Goal: Transaction & Acquisition: Book appointment/travel/reservation

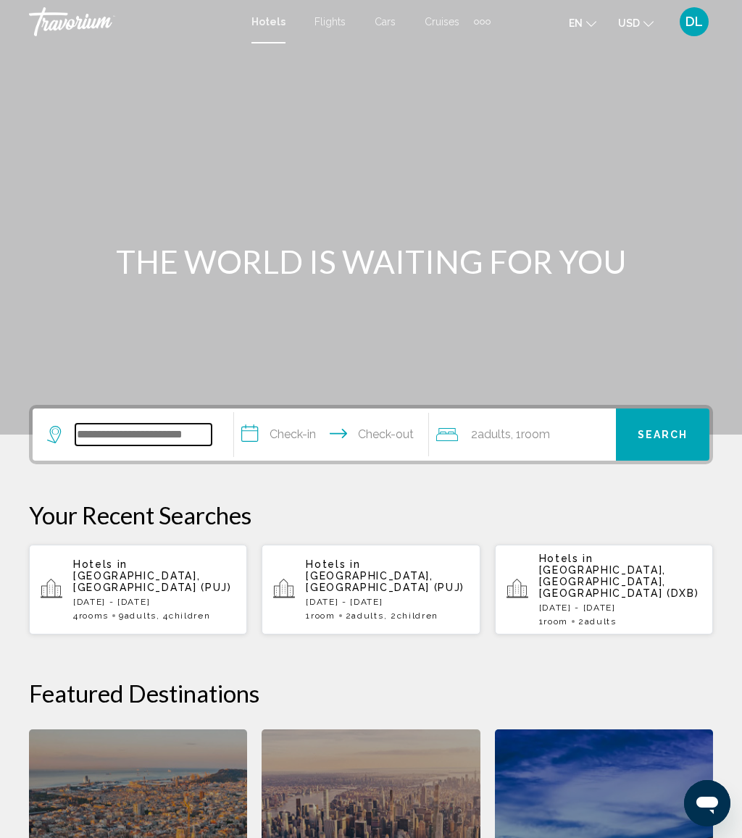
click at [164, 446] on input "Search widget" at bounding box center [143, 435] width 136 height 22
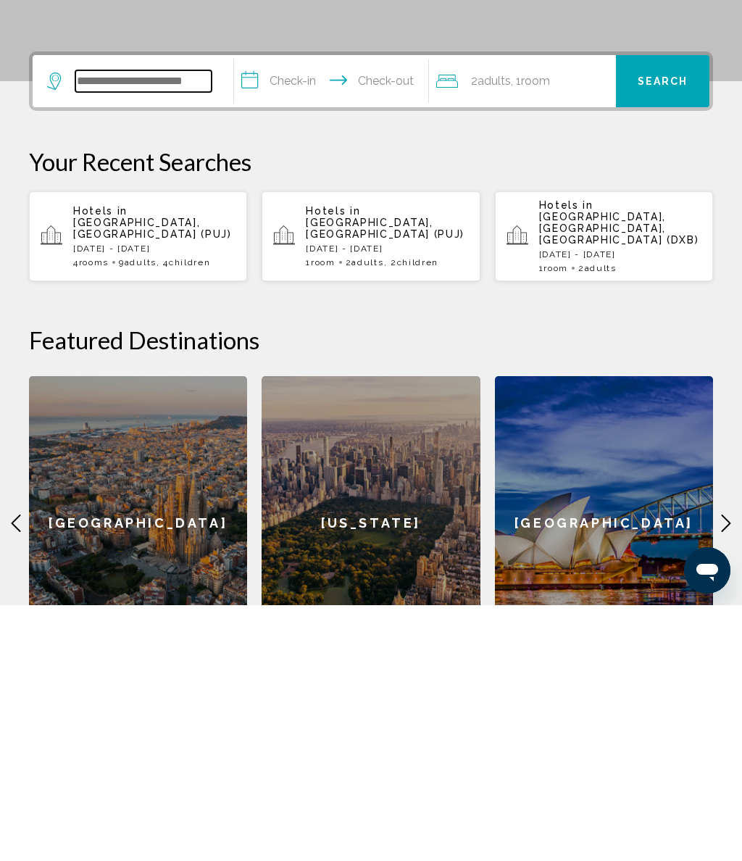
scroll to position [102, 0]
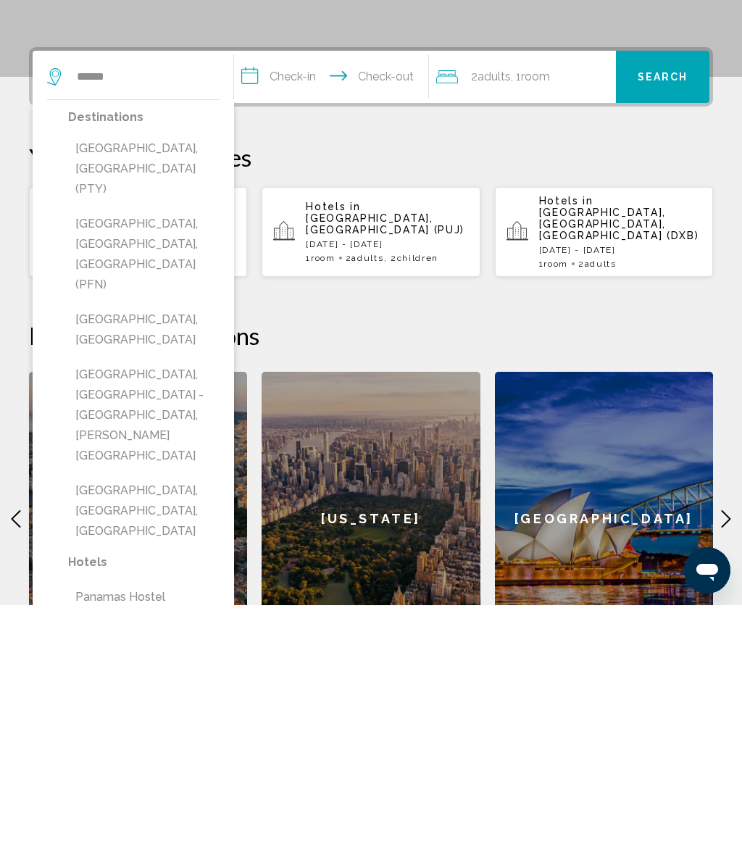
click at [172, 466] on button "[GEOGRAPHIC_DATA], [GEOGRAPHIC_DATA], [GEOGRAPHIC_DATA] (PFN)" at bounding box center [143, 510] width 151 height 88
type input "**********"
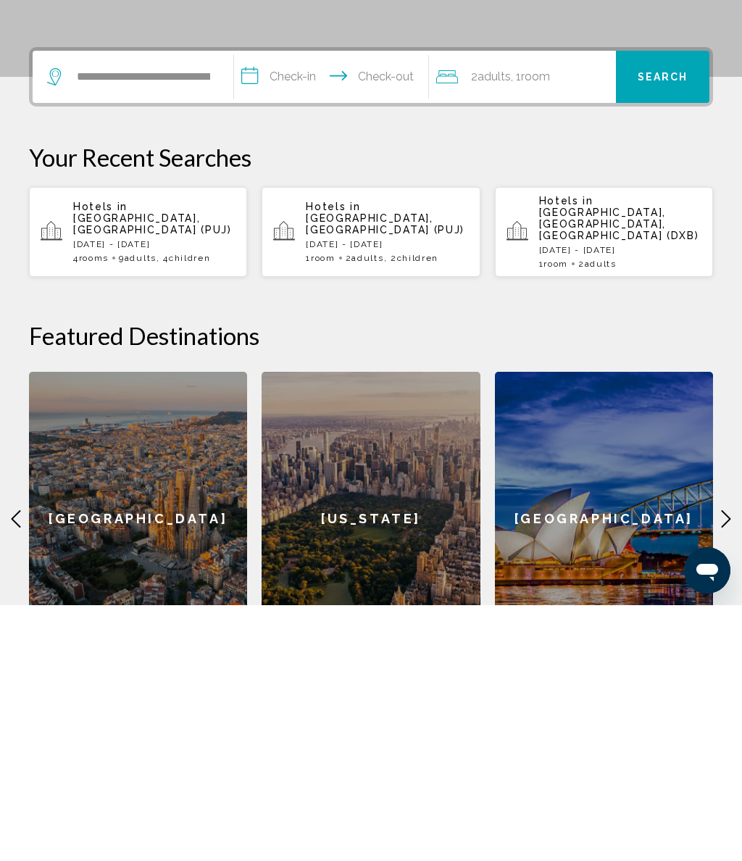
click at [293, 306] on input "**********" at bounding box center [334, 334] width 200 height 57
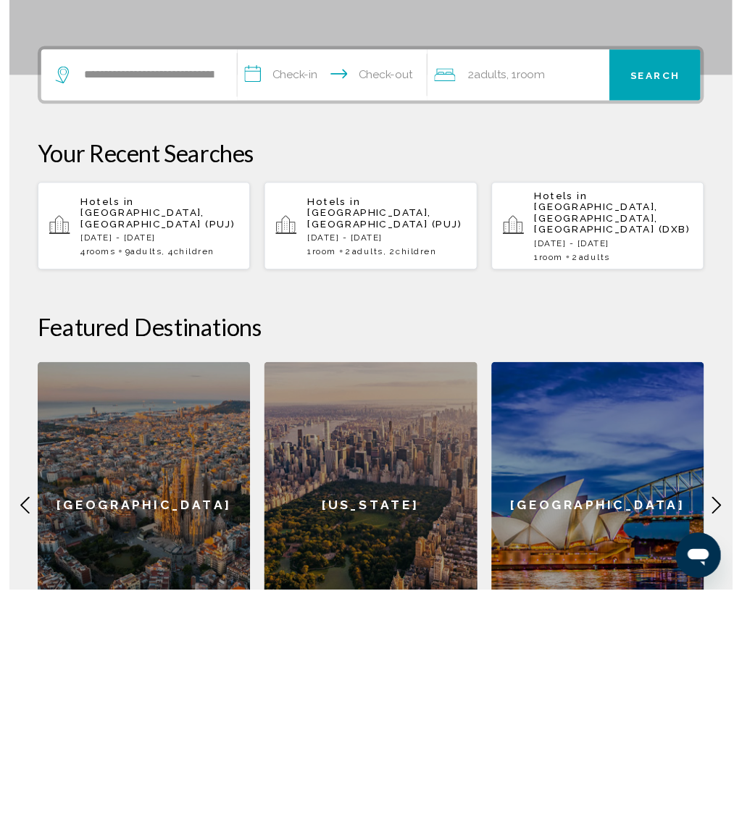
scroll to position [358, 0]
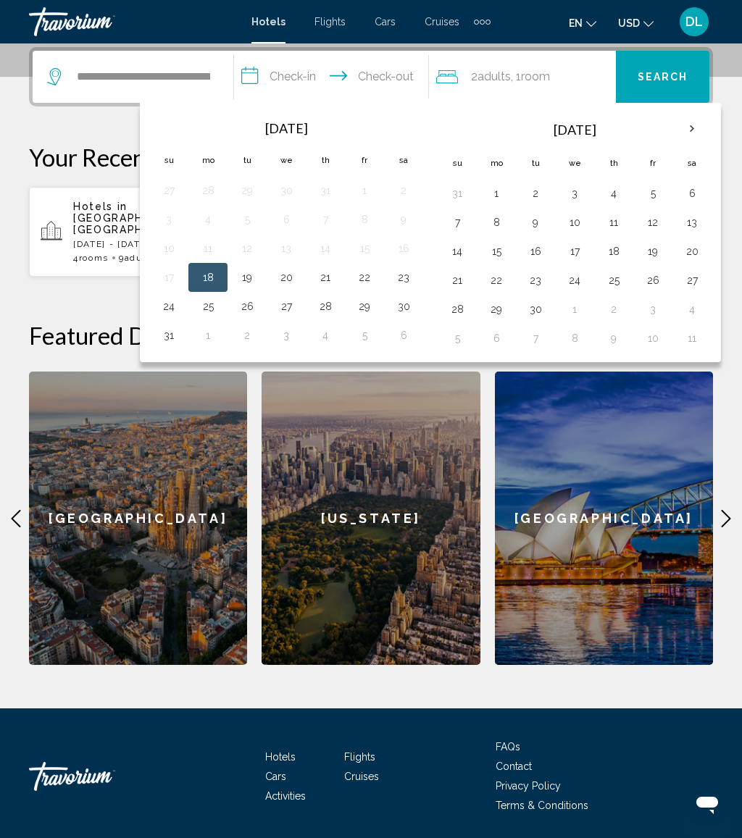
click at [177, 306] on button "24" at bounding box center [168, 306] width 23 height 20
click at [333, 314] on button "28" at bounding box center [325, 306] width 23 height 20
type input "**********"
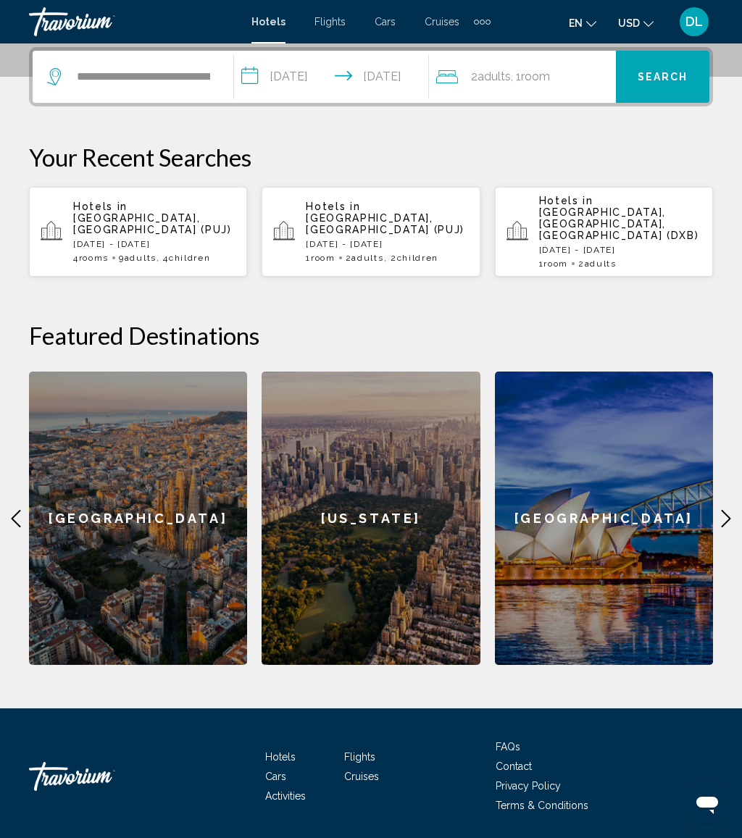
click at [573, 75] on div "2 Adult Adults , 1 Room rooms" at bounding box center [526, 77] width 180 height 20
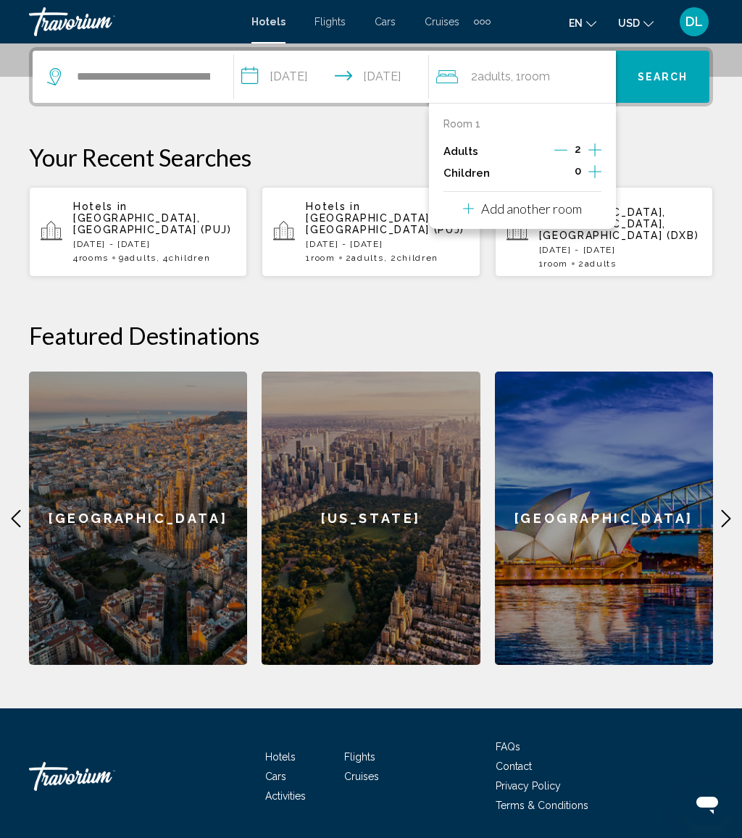
click at [601, 177] on icon "Increment children" at bounding box center [594, 171] width 13 height 17
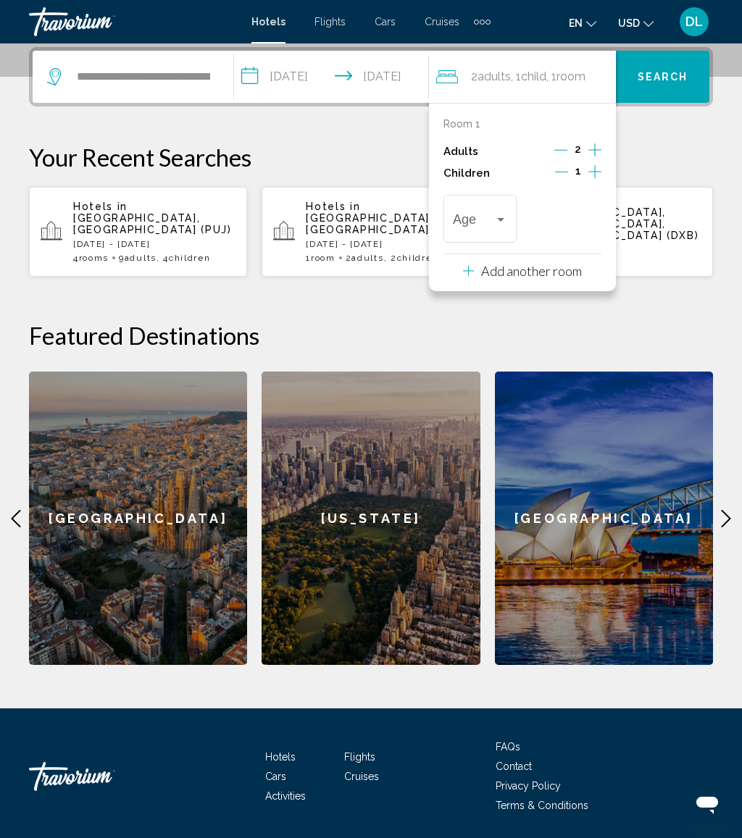
click at [601, 177] on button "Increment children" at bounding box center [594, 173] width 13 height 22
click at [601, 167] on button "Increment children" at bounding box center [594, 173] width 13 height 22
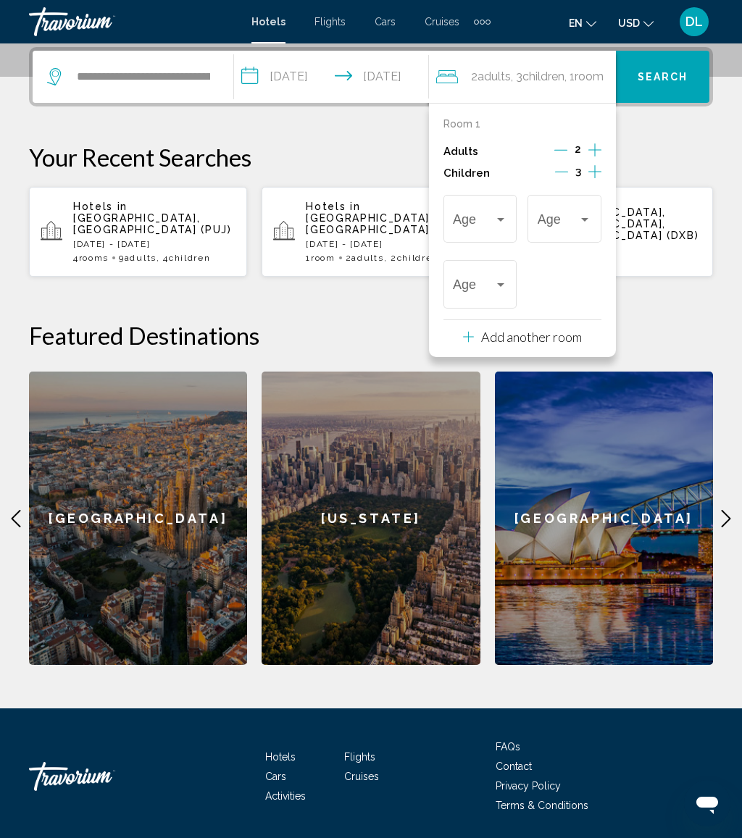
click at [574, 226] on span "Travelers: 2 adults, 3 children" at bounding box center [558, 222] width 41 height 14
click at [577, 220] on span "5" at bounding box center [566, 211] width 53 height 39
click at [485, 226] on span "Travelers: 2 adults, 3 children" at bounding box center [473, 222] width 41 height 14
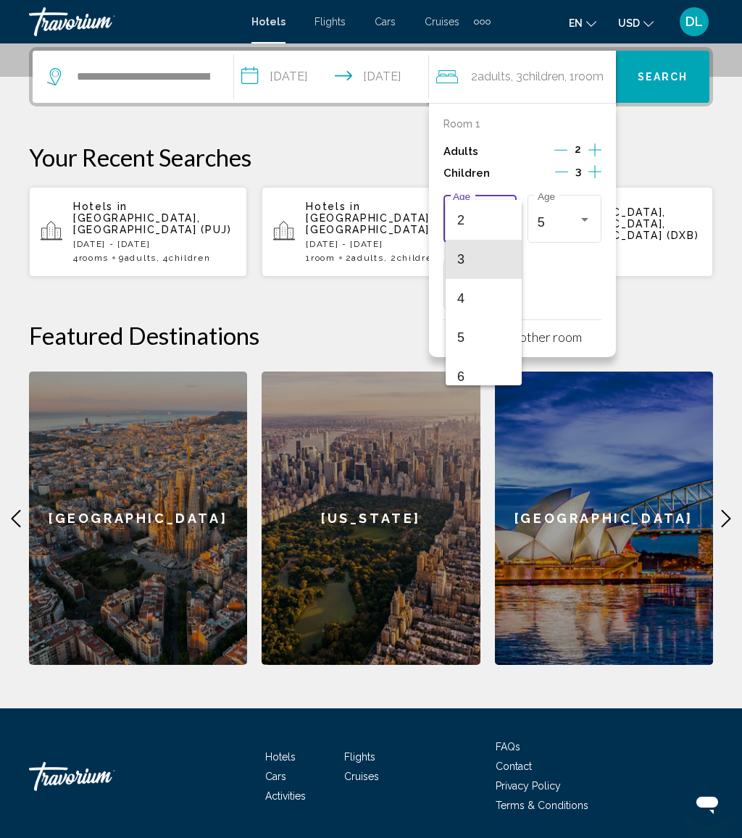
scroll to position [251, 0]
click at [484, 247] on span "7" at bounding box center [483, 241] width 53 height 39
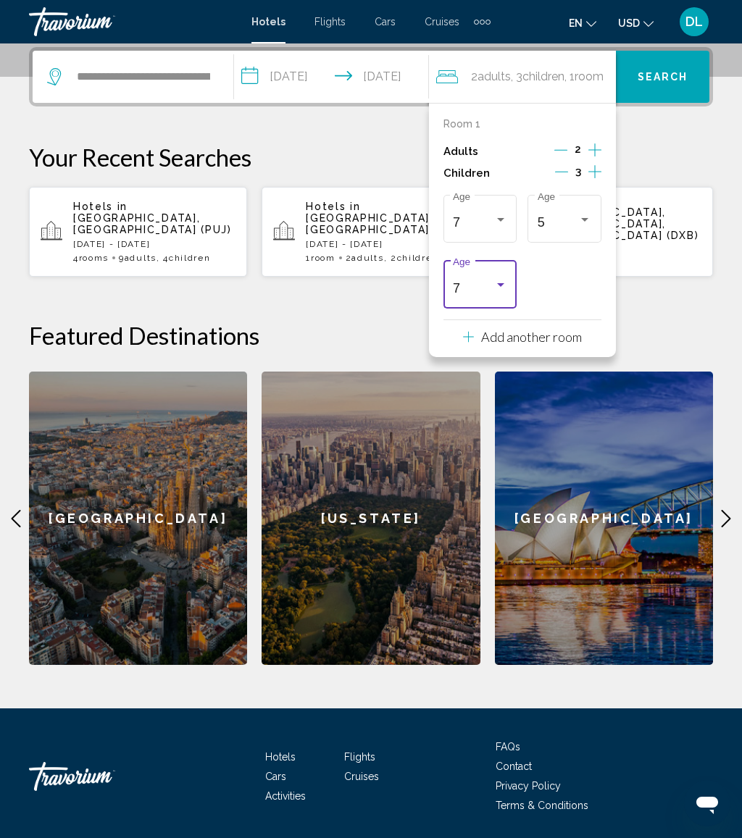
click at [503, 280] on div "Travelers: 2 adults, 3 children" at bounding box center [500, 286] width 13 height 12
click at [494, 379] on div at bounding box center [371, 419] width 742 height 838
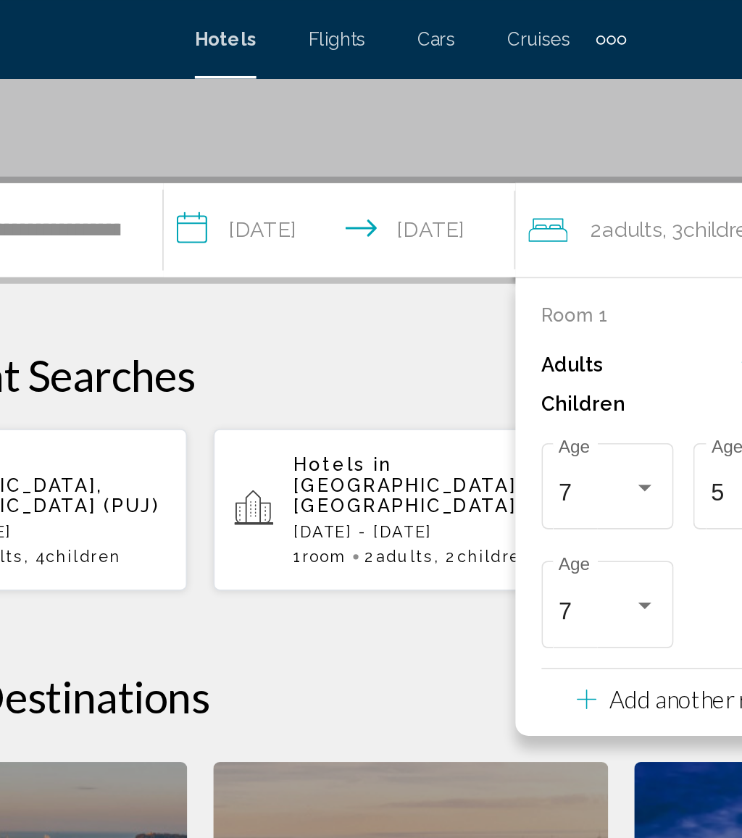
scroll to position [298, 0]
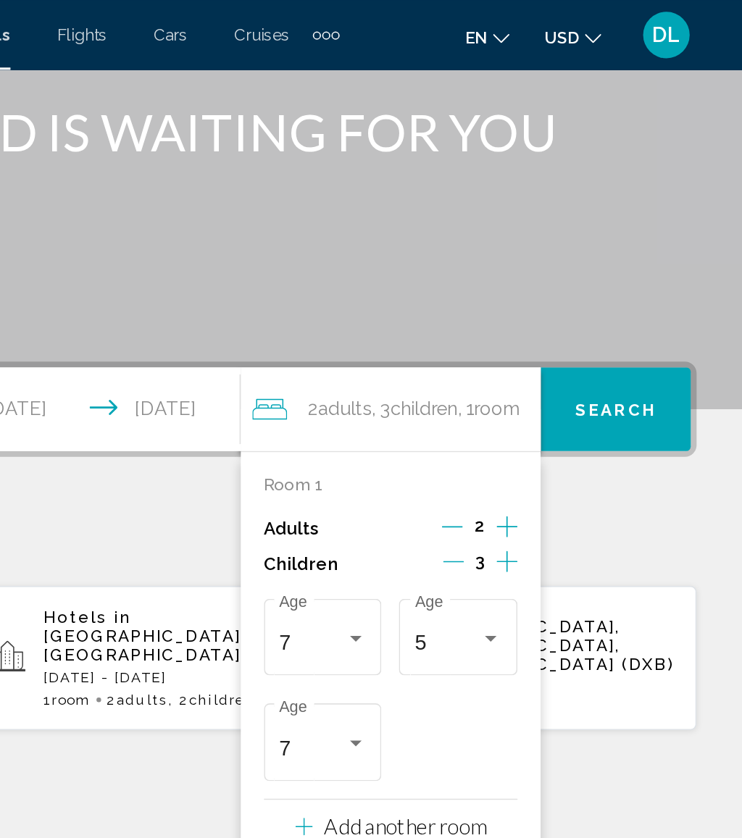
click at [638, 254] on span "Search" at bounding box center [663, 256] width 51 height 12
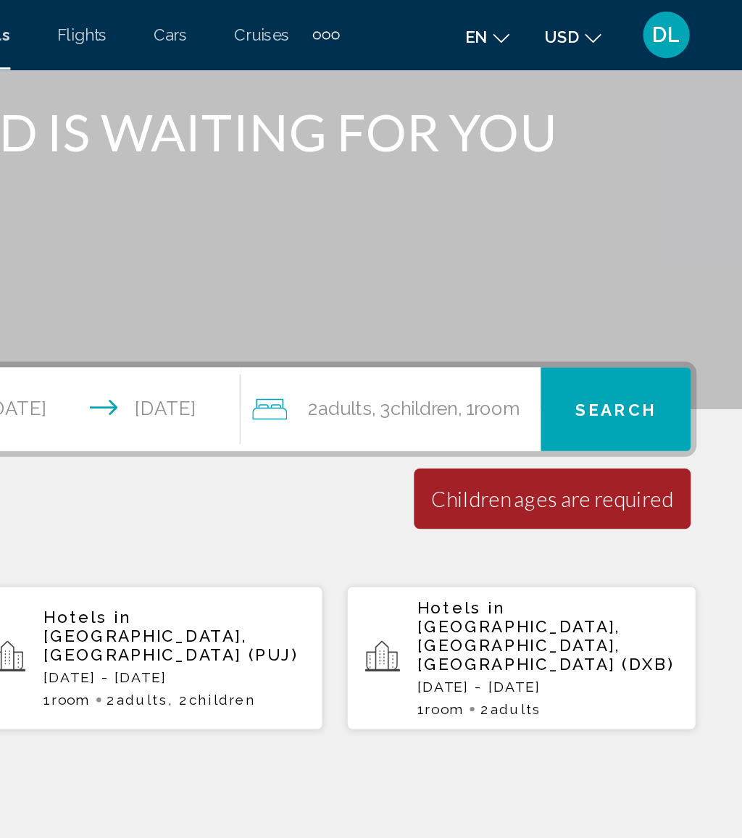
scroll to position [67, 0]
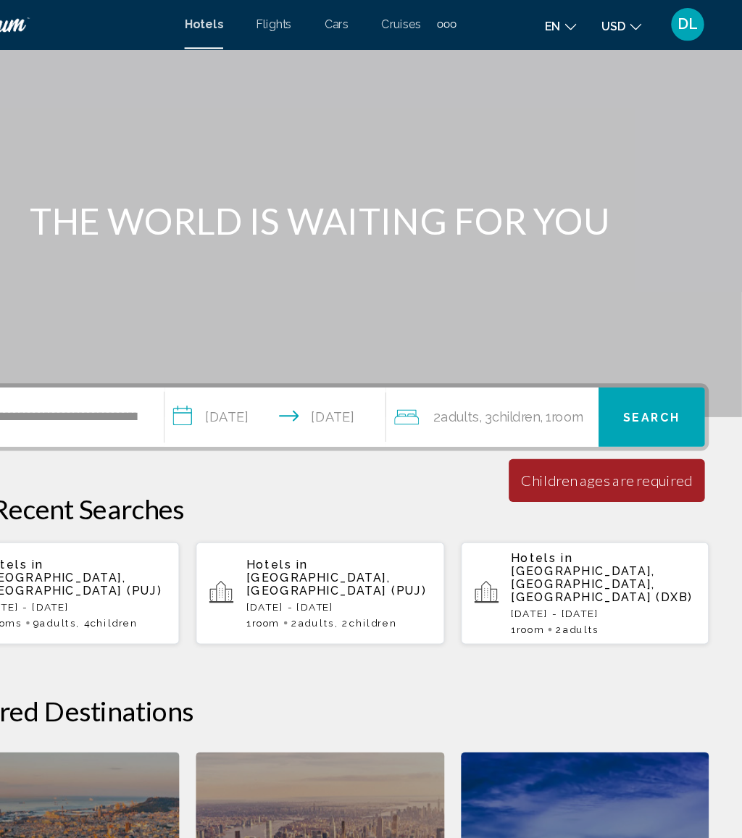
click at [564, 376] on span ", 1 Room rooms" at bounding box center [583, 367] width 39 height 20
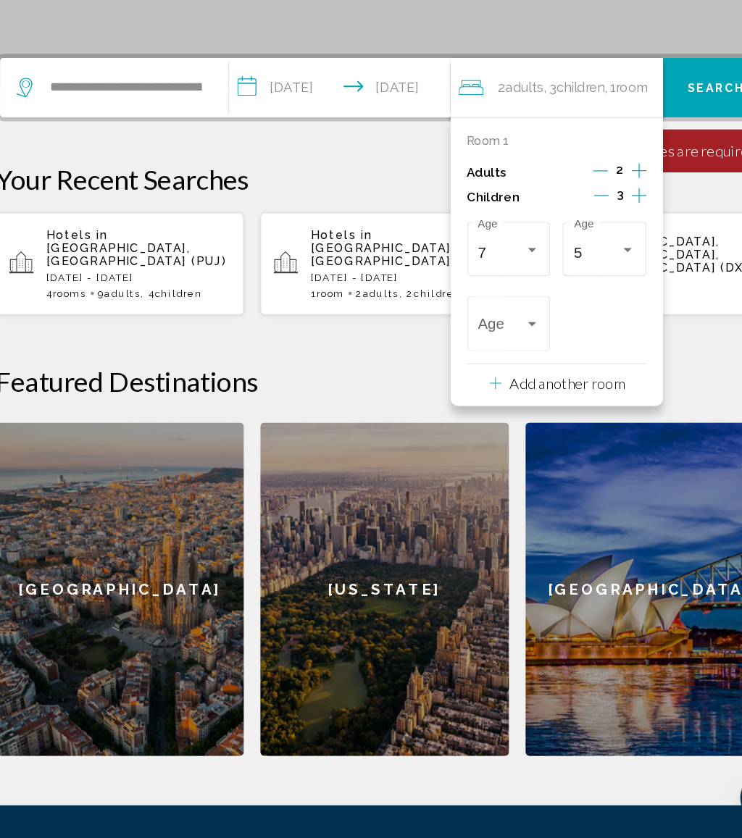
scroll to position [257, 0]
click at [466, 358] on div "Age" at bounding box center [480, 383] width 54 height 51
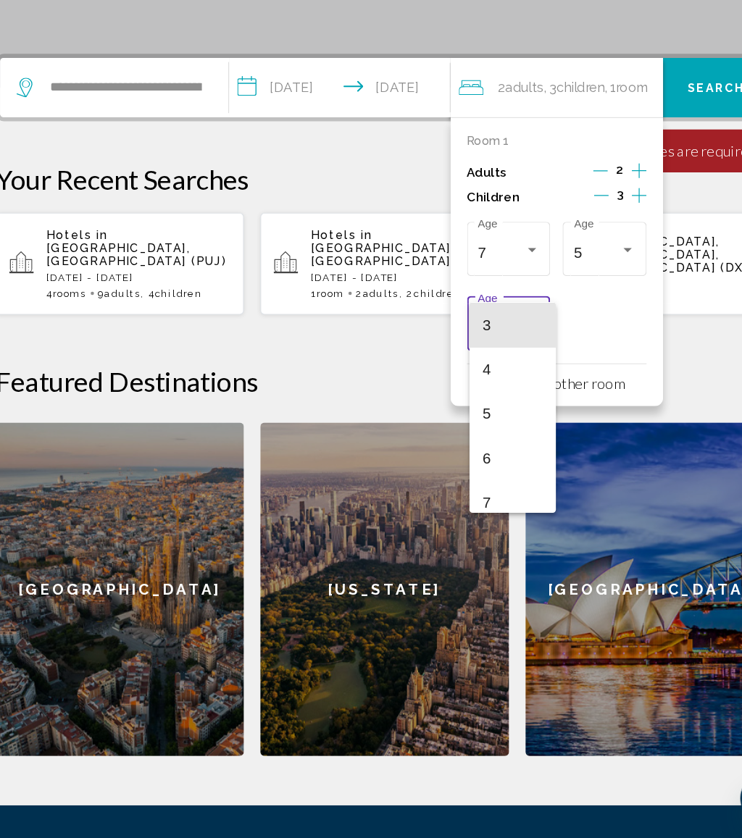
scroll to position [340, 0]
click at [457, 379] on span "9" at bounding box center [483, 398] width 53 height 39
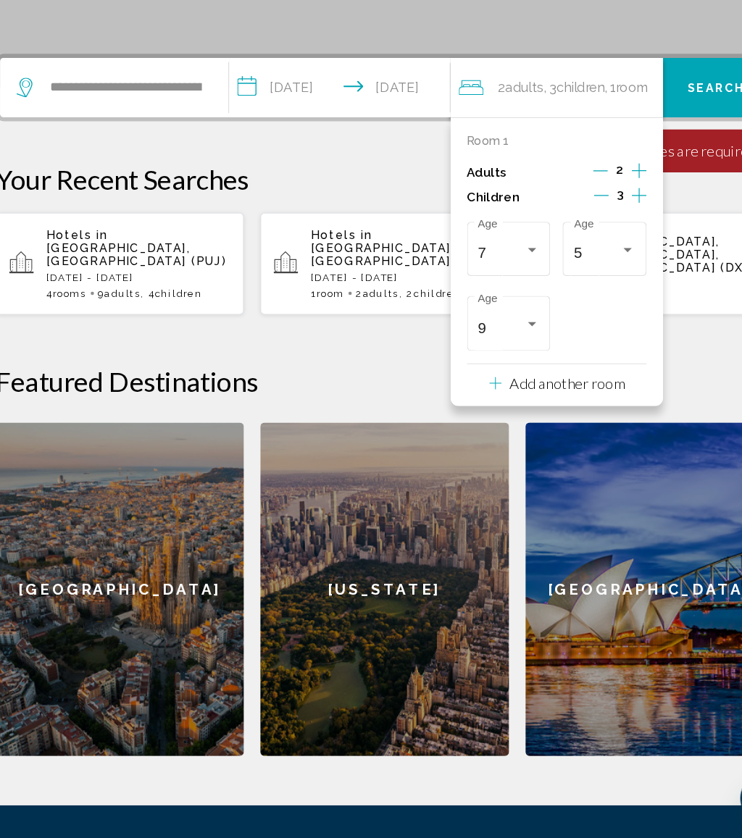
click at [620, 151] on button "Search" at bounding box center [662, 177] width 93 height 52
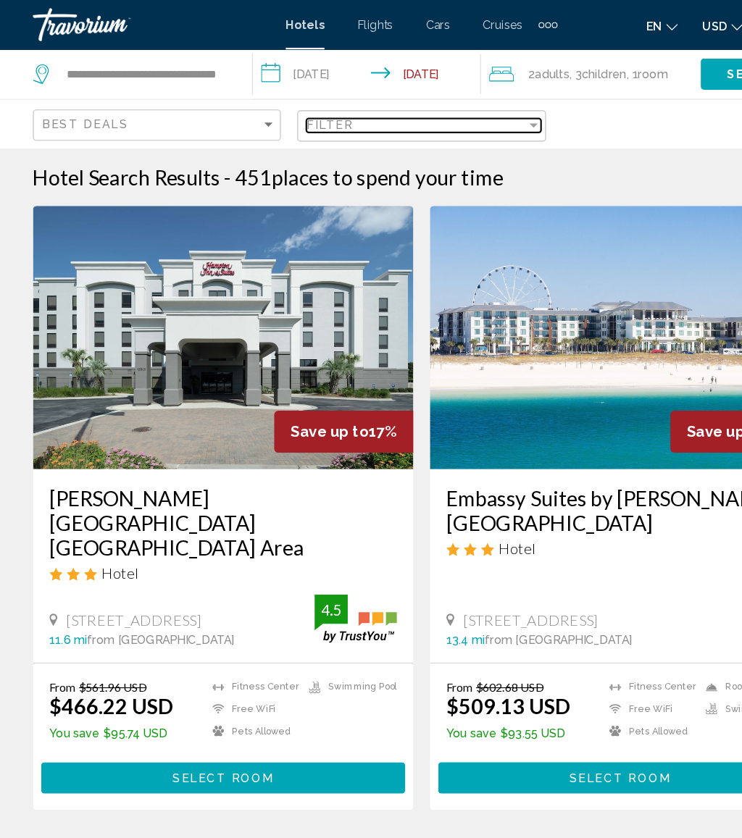
click at [391, 116] on div "Filter" at bounding box center [365, 110] width 193 height 12
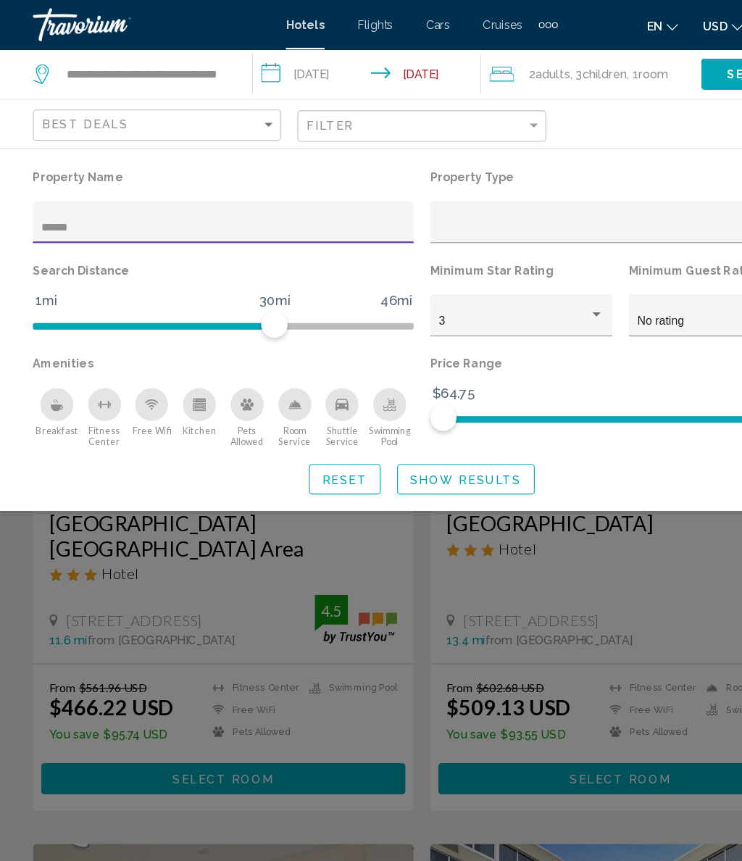
type input "*******"
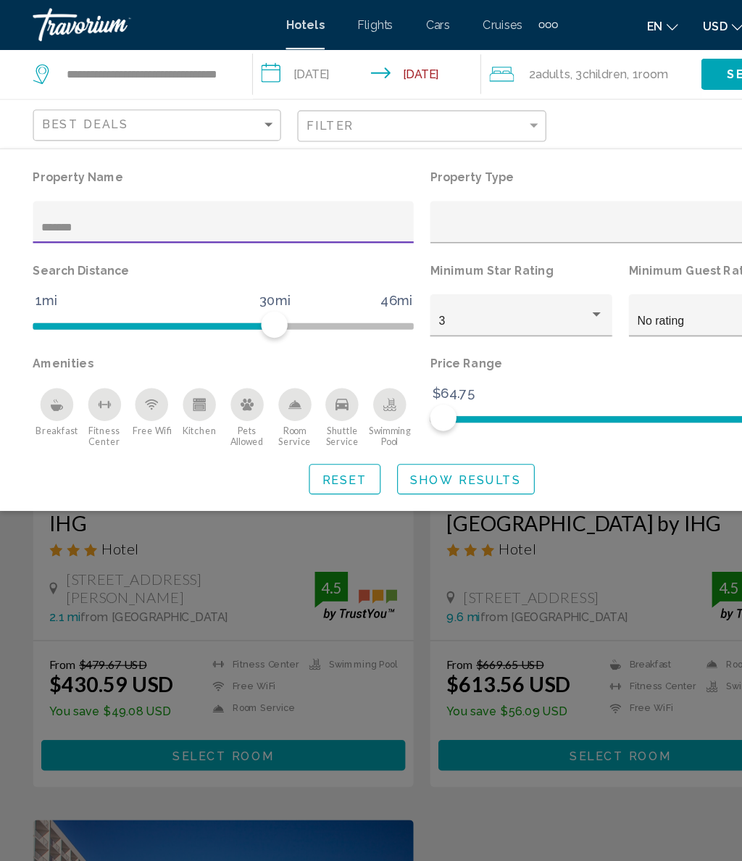
click at [437, 425] on span "Show Results" at bounding box center [410, 422] width 98 height 12
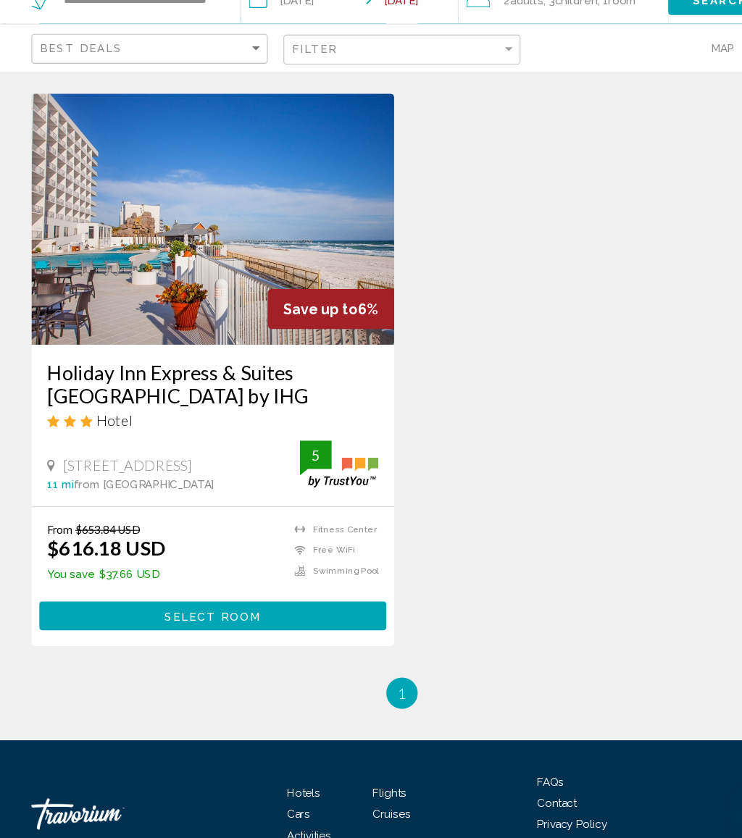
scroll to position [659, 0]
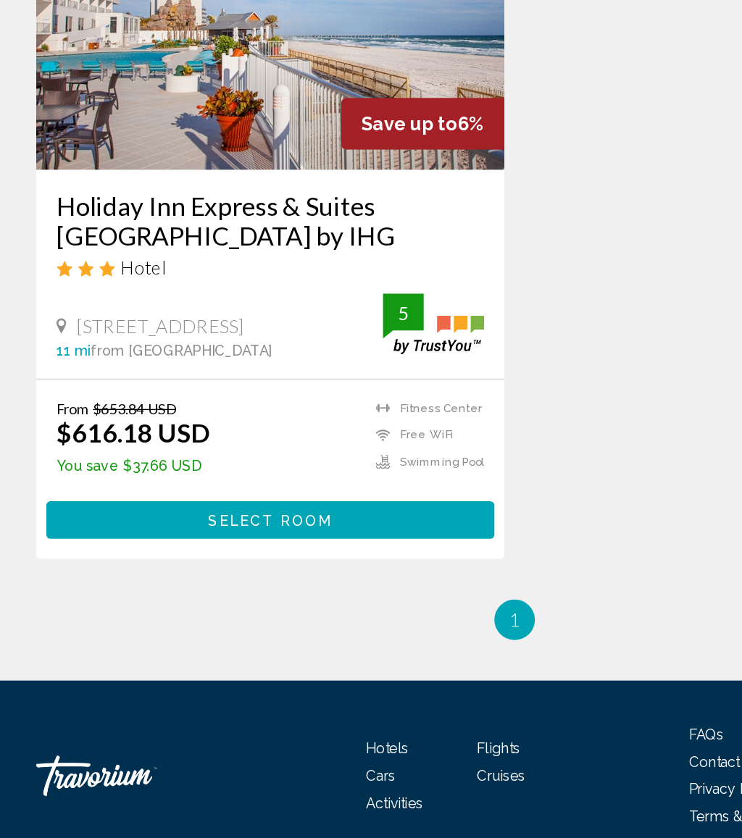
click at [241, 532] on button "Select Room" at bounding box center [196, 545] width 320 height 27
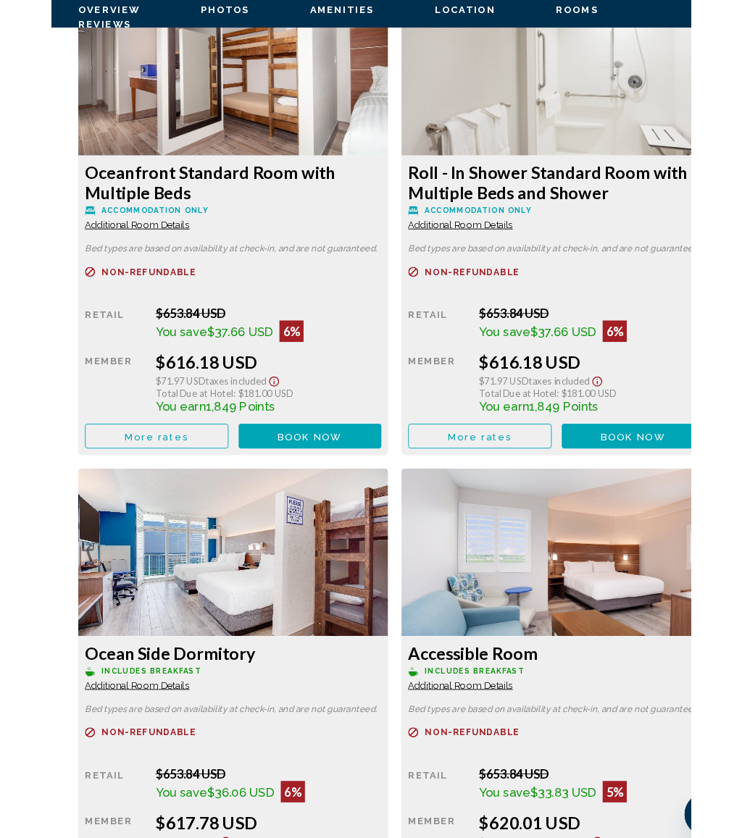
scroll to position [2452, 0]
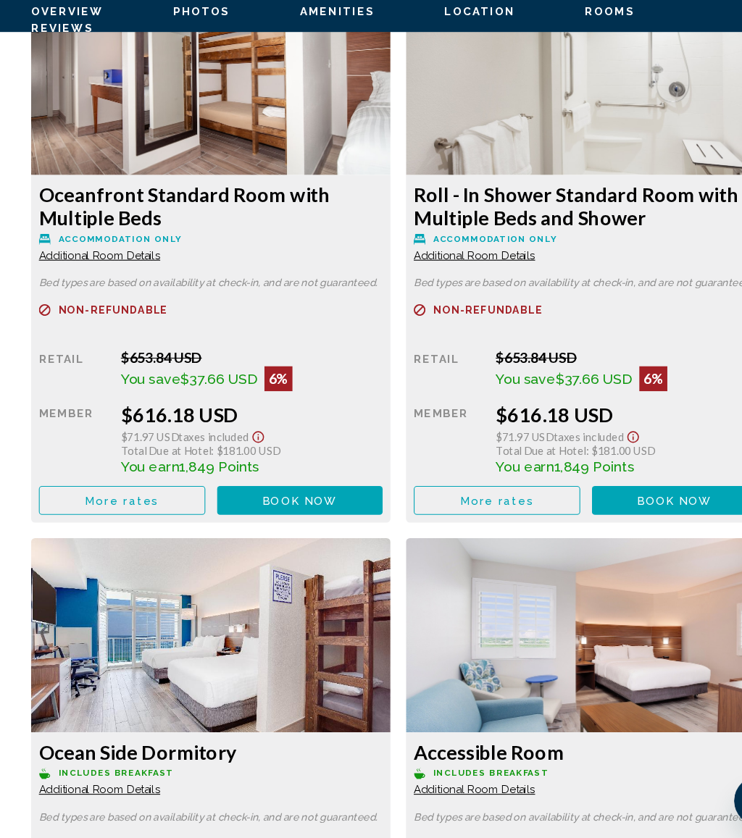
click at [162, 510] on button "More rates" at bounding box center [113, 523] width 155 height 27
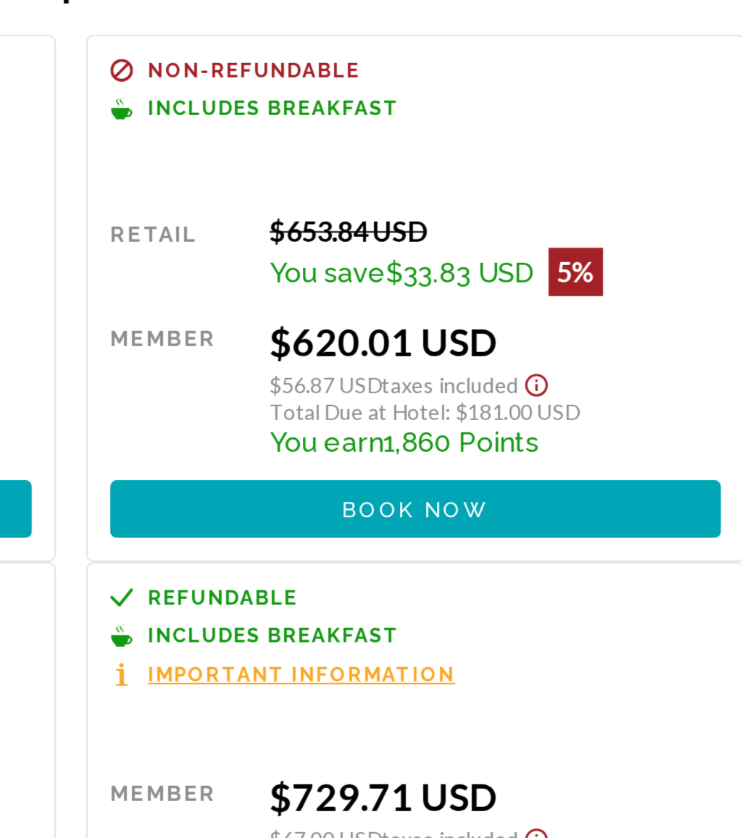
click at [501, 409] on span "Book now" at bounding box center [536, 415] width 70 height 12
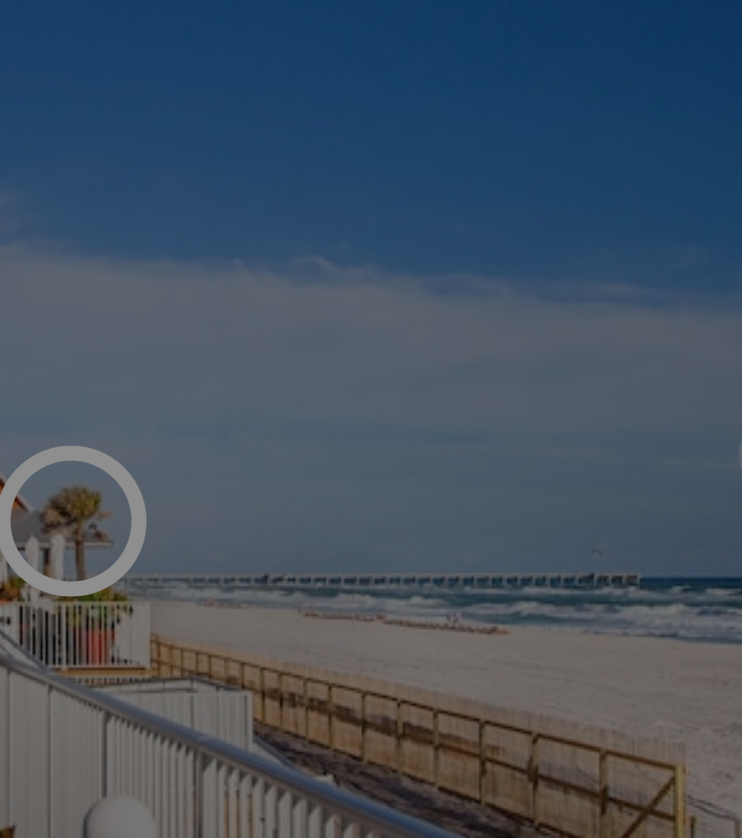
scroll to position [2073, 0]
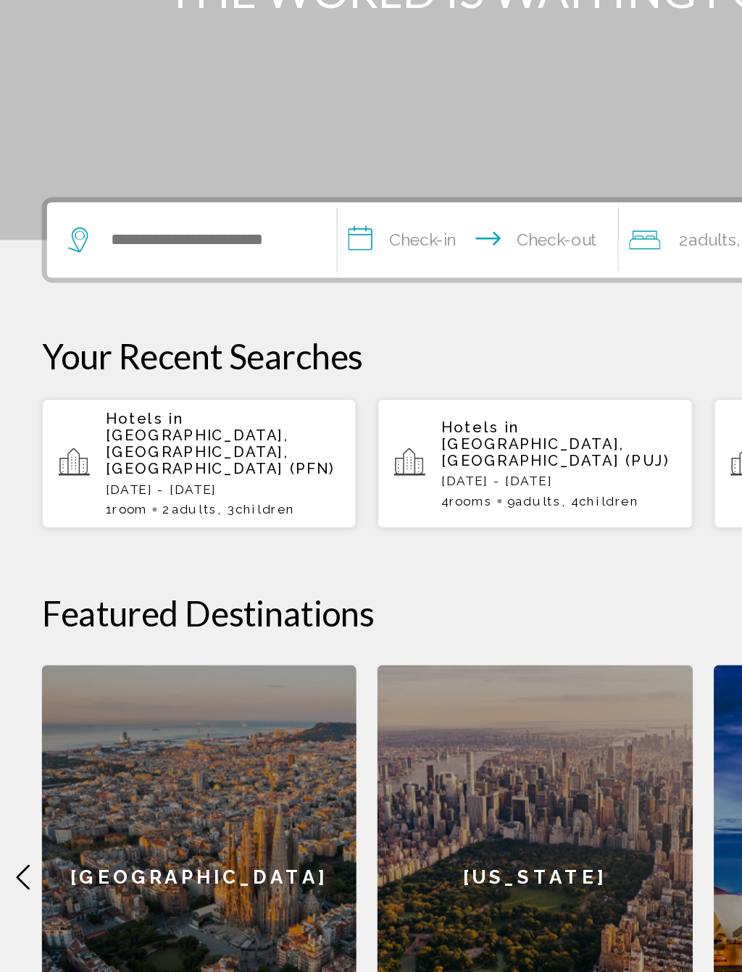
click at [196, 603] on p "[DATE] - [DATE]" at bounding box center [154, 608] width 162 height 10
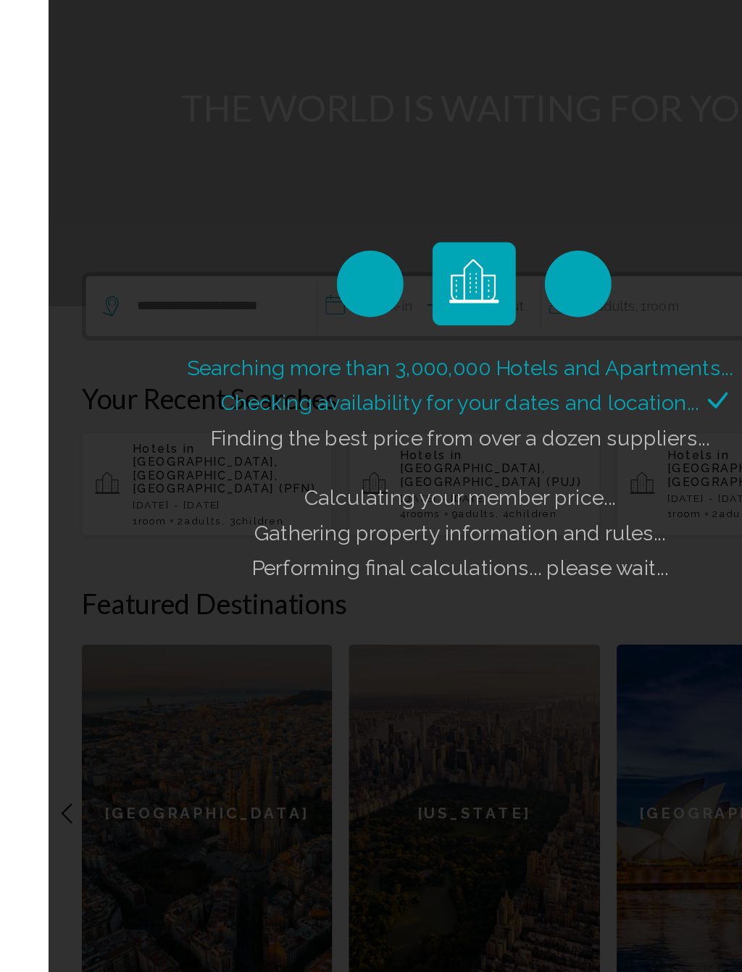
scroll to position [78, 0]
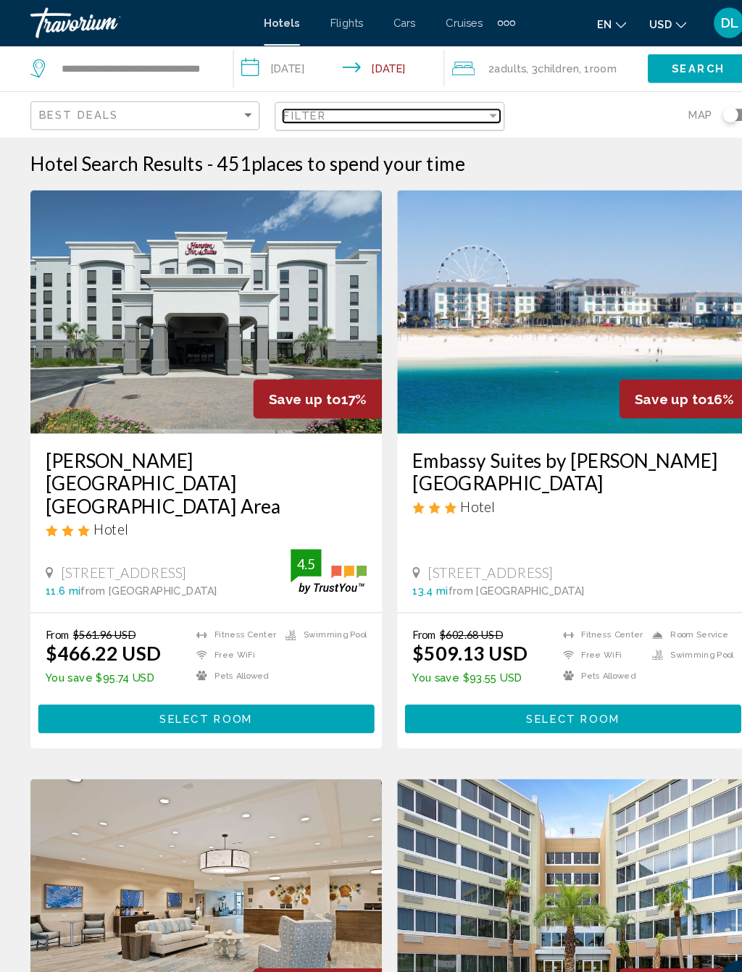
click at [398, 105] on div "Filter" at bounding box center [365, 110] width 193 height 12
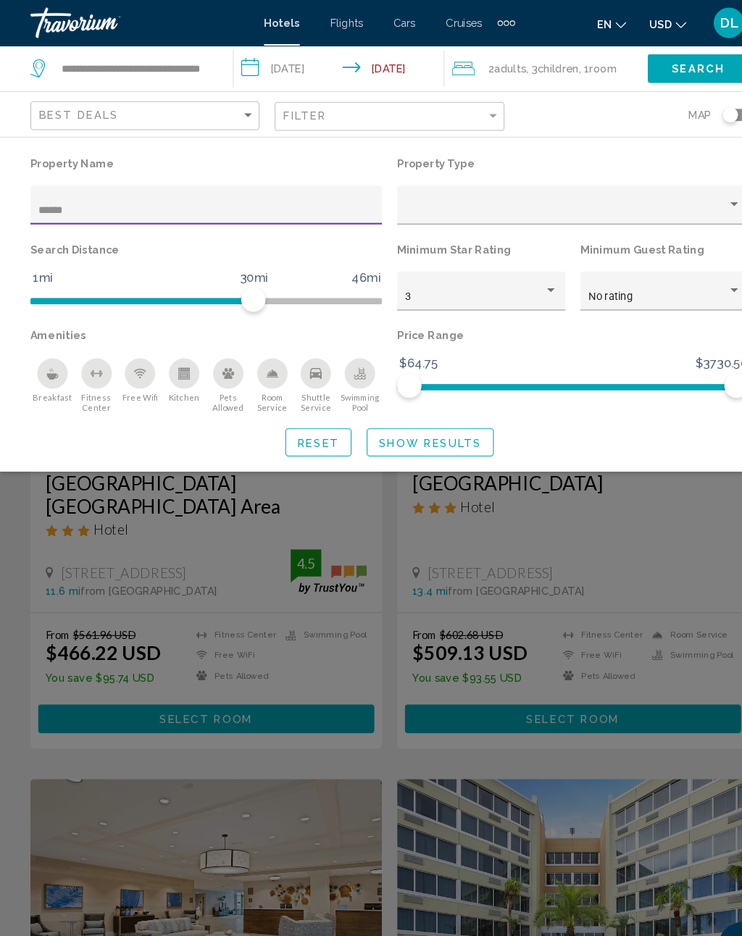
type input "*******"
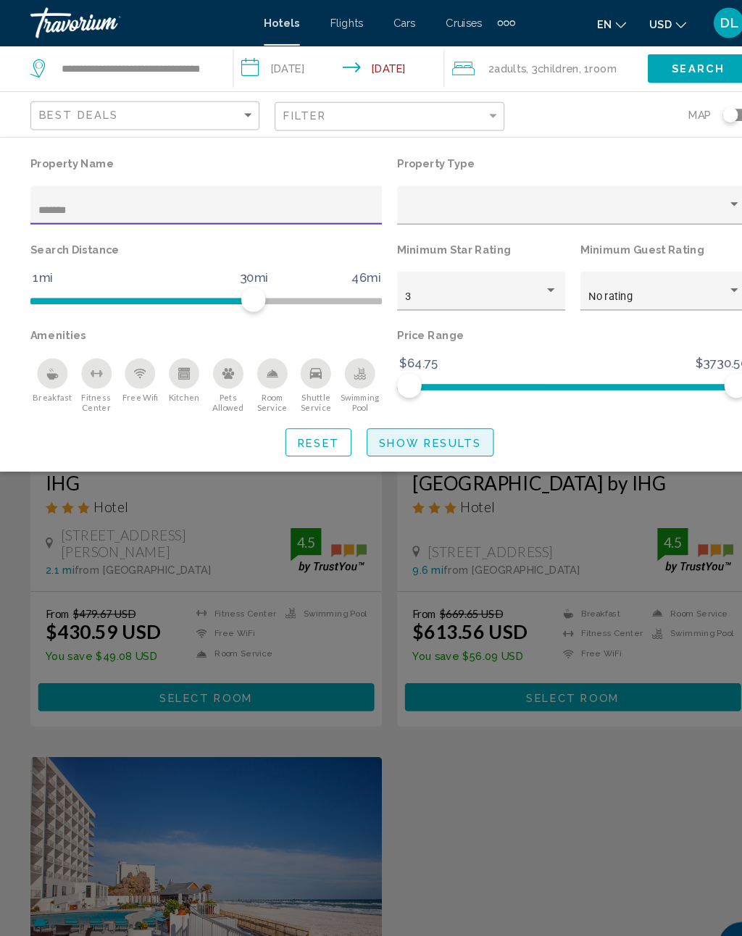
click at [420, 411] on button "Show Results" at bounding box center [409, 421] width 121 height 27
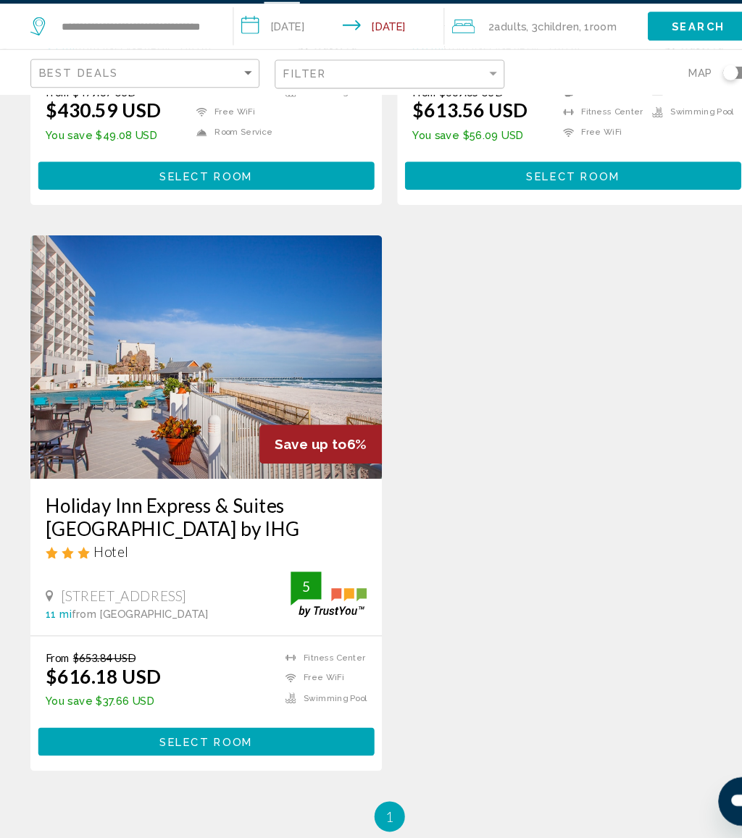
scroll to position [457, 0]
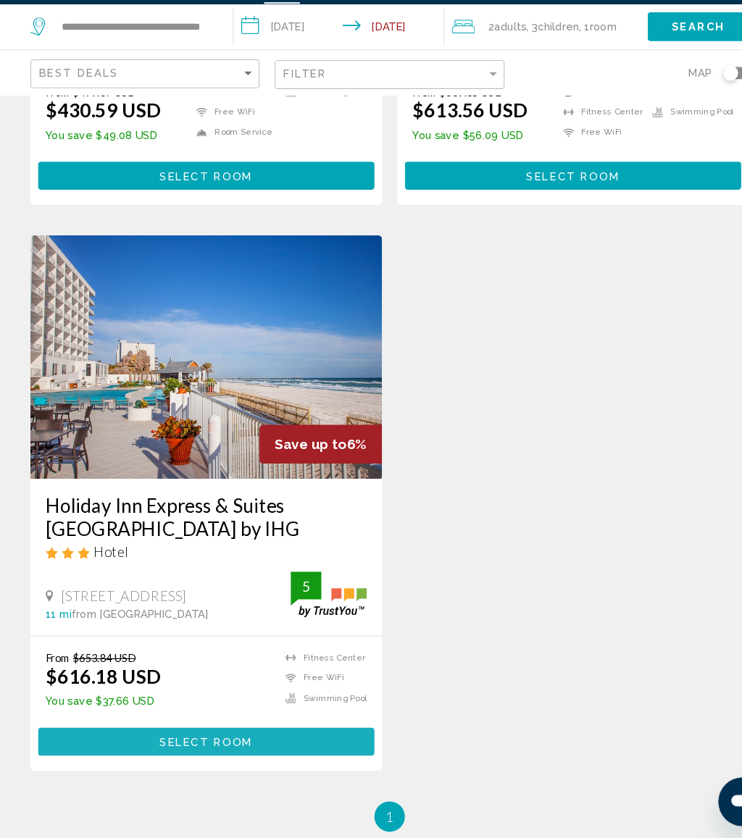
click at [221, 740] on span "Select Room" at bounding box center [195, 746] width 89 height 12
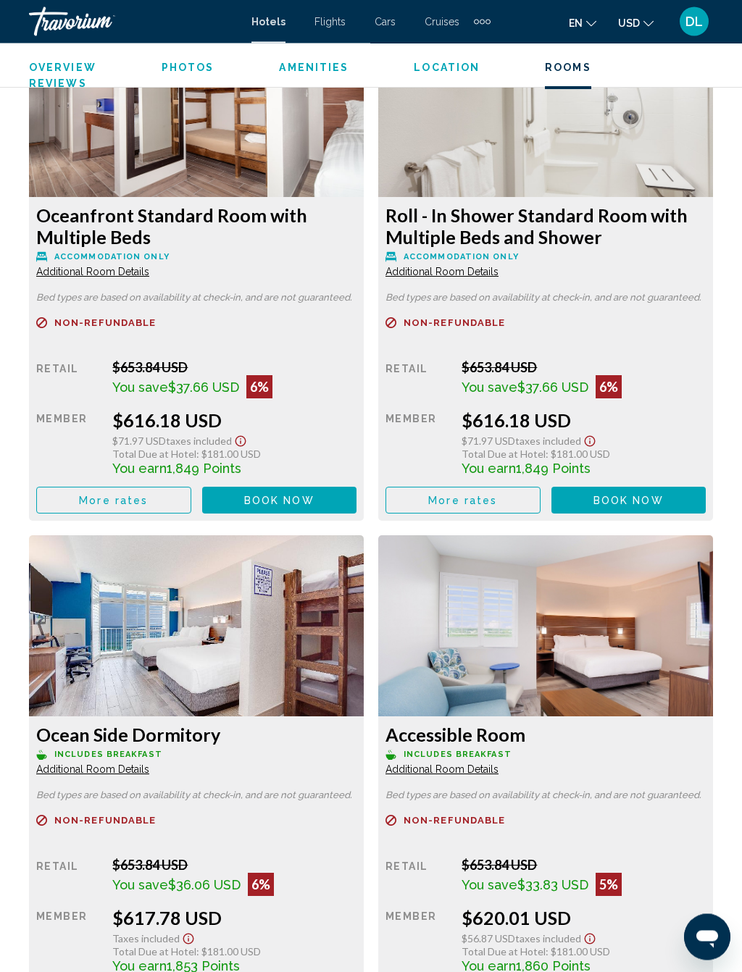
scroll to position [2525, 0]
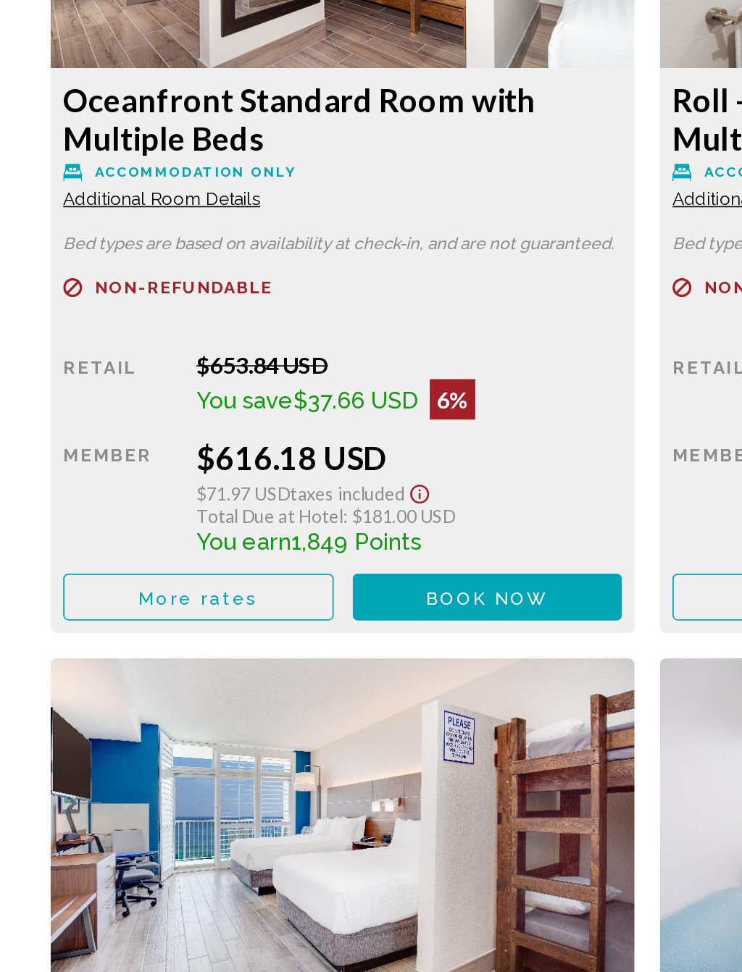
click at [145, 445] on span "More rates" at bounding box center [113, 451] width 69 height 12
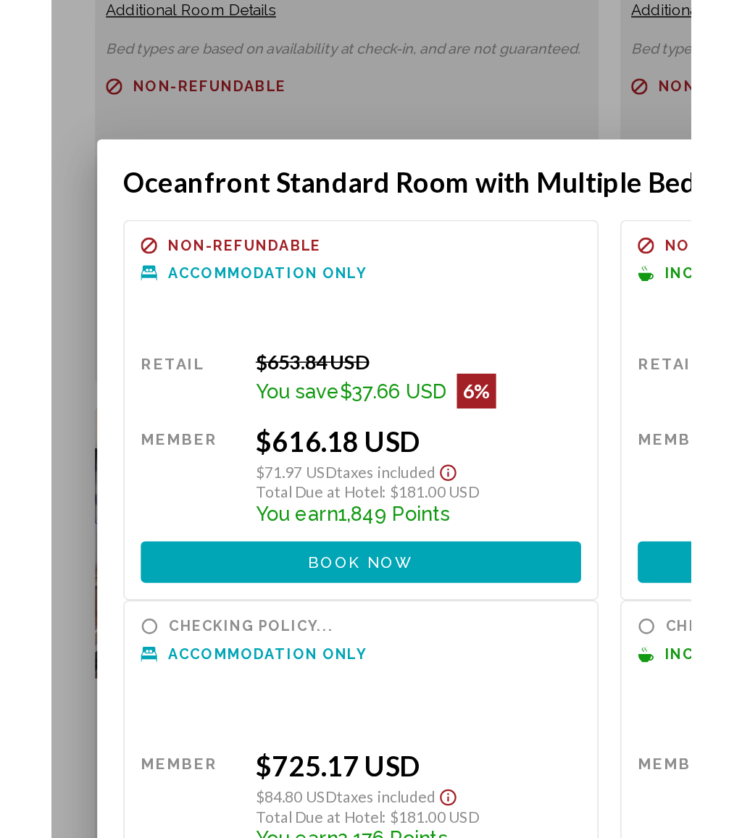
scroll to position [0, 0]
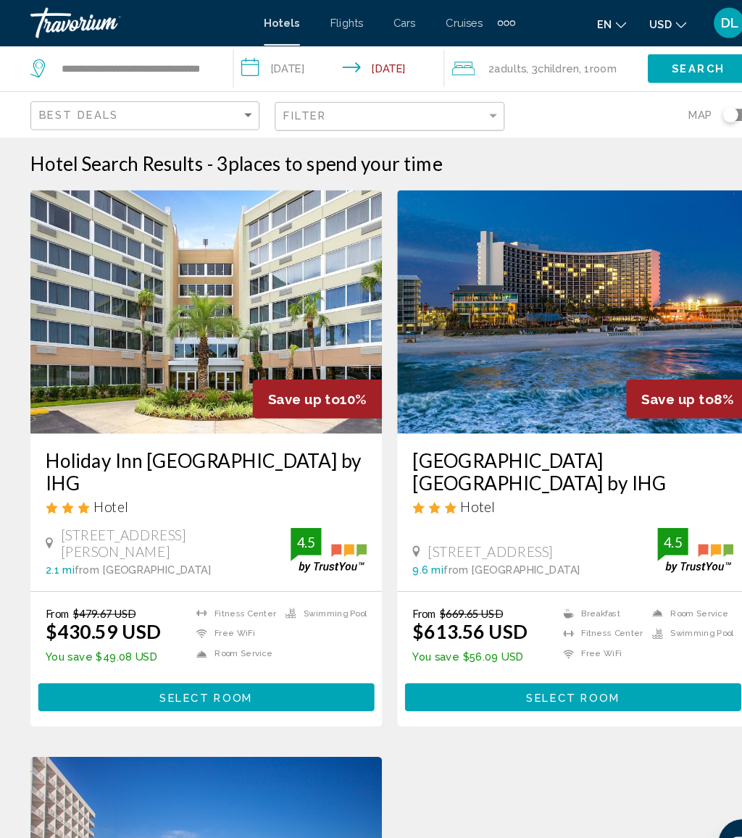
click at [301, 65] on input "**********" at bounding box center [325, 67] width 206 height 48
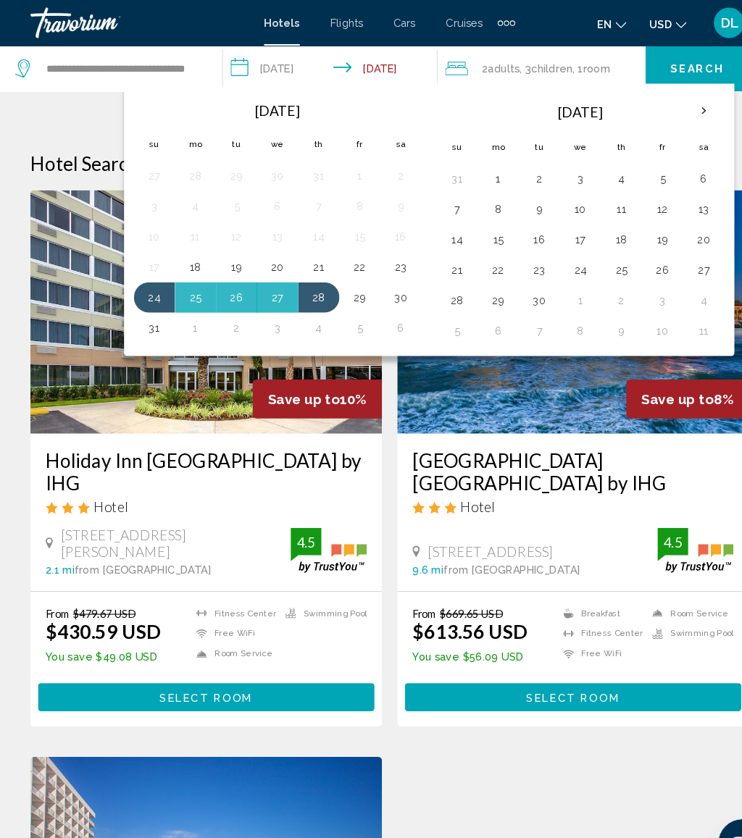
click at [551, 261] on button "24" at bounding box center [552, 257] width 23 height 20
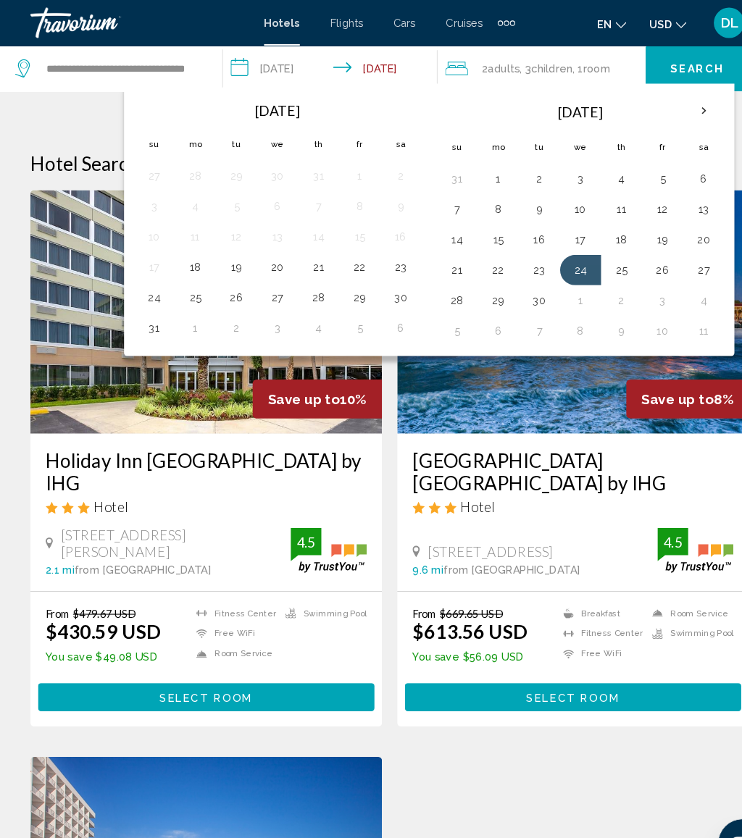
click at [430, 281] on button "28" at bounding box center [435, 286] width 23 height 20
type input "**********"
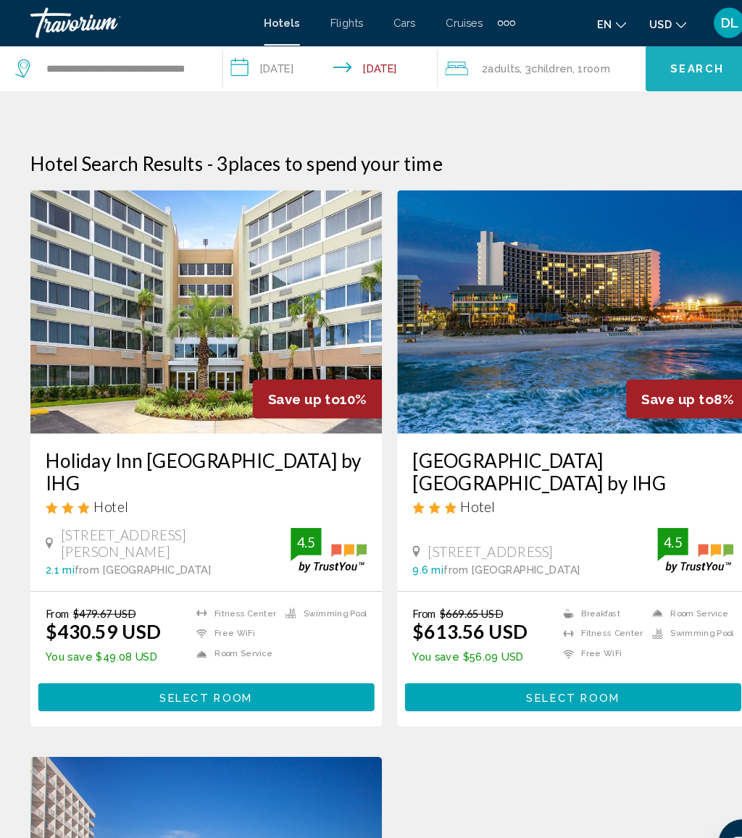
click at [673, 64] on span "Search" at bounding box center [663, 66] width 51 height 12
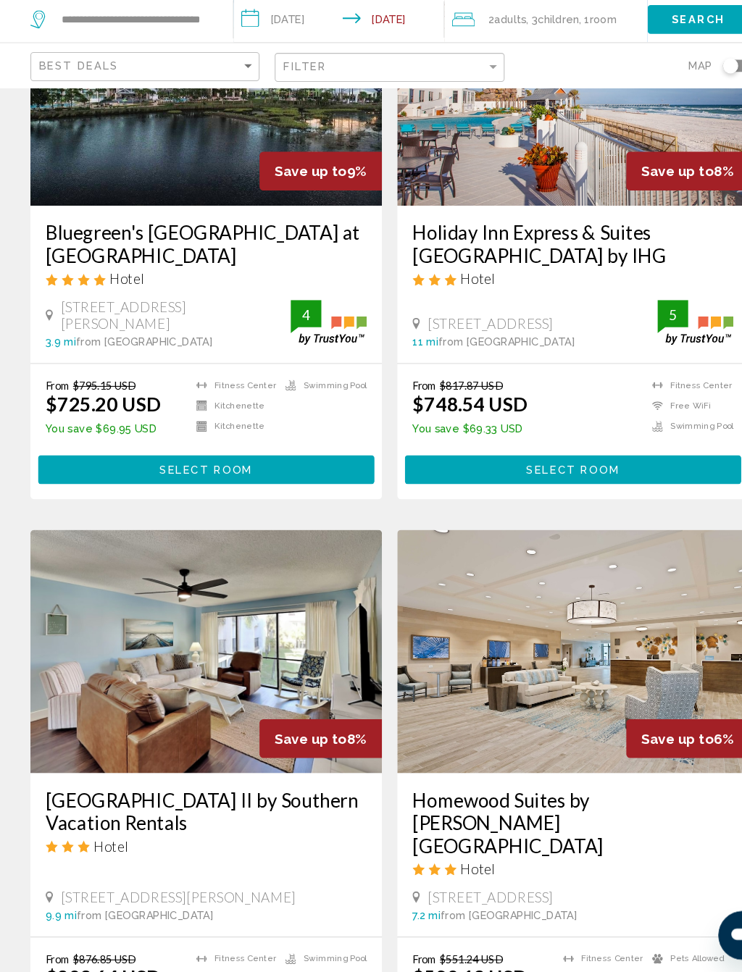
scroll to position [1272, 0]
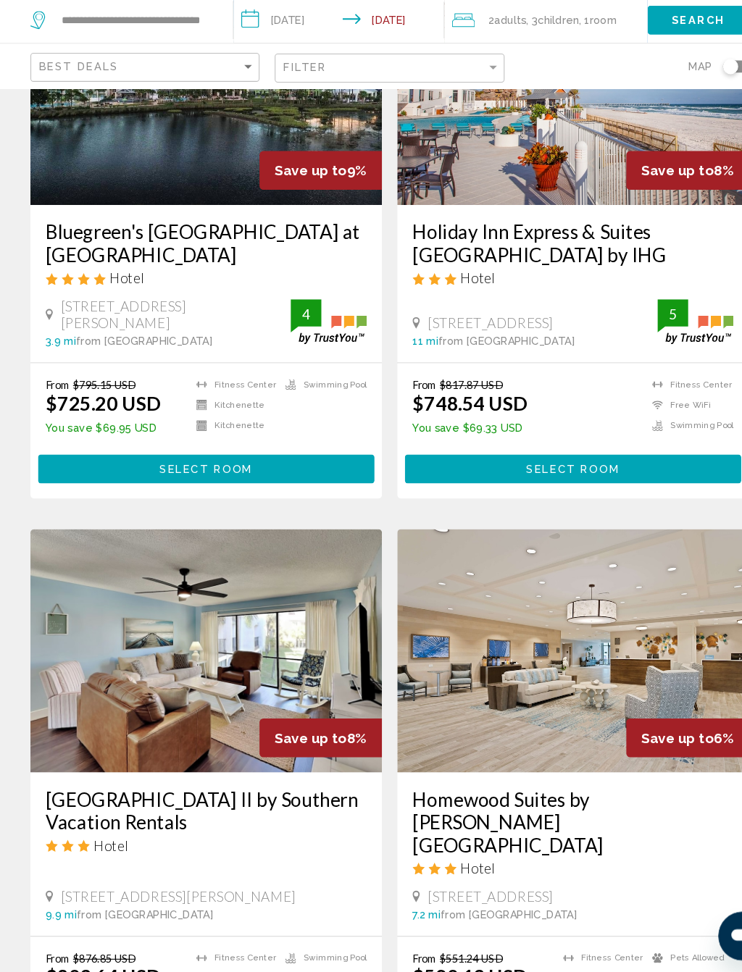
click at [615, 479] on button "Select Room" at bounding box center [545, 492] width 320 height 27
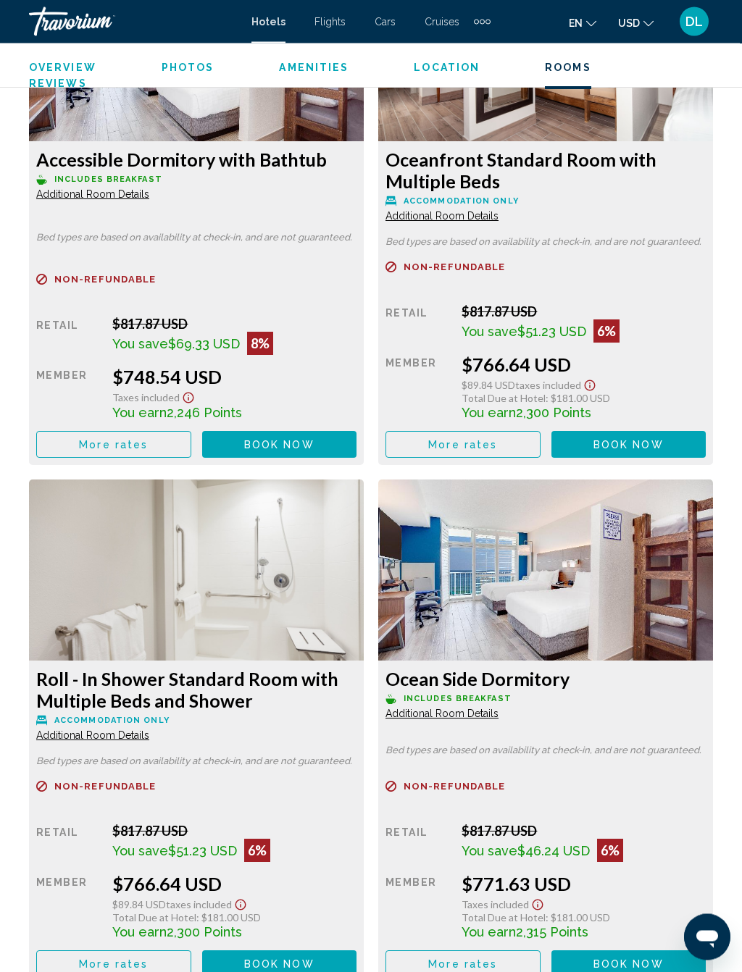
click at [308, 442] on span "Book now" at bounding box center [279, 446] width 70 height 12
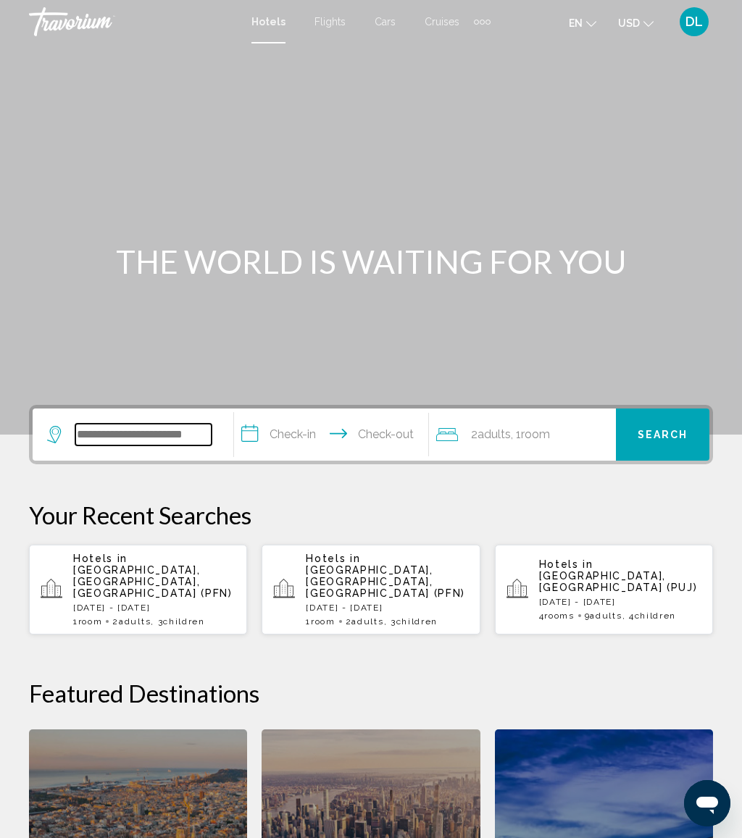
click at [154, 427] on input "Search widget" at bounding box center [143, 435] width 136 height 22
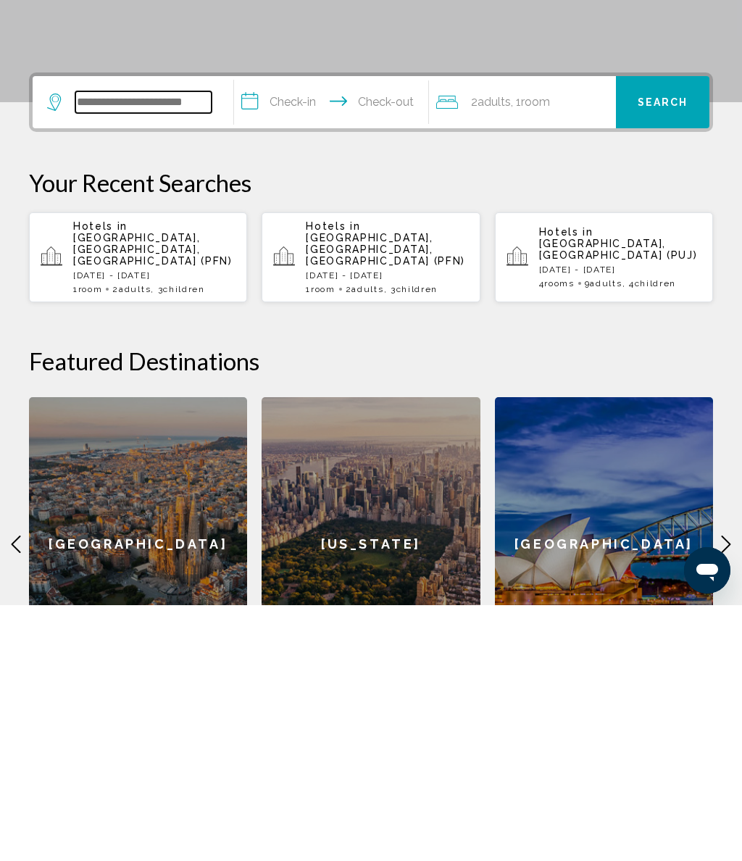
scroll to position [102, 0]
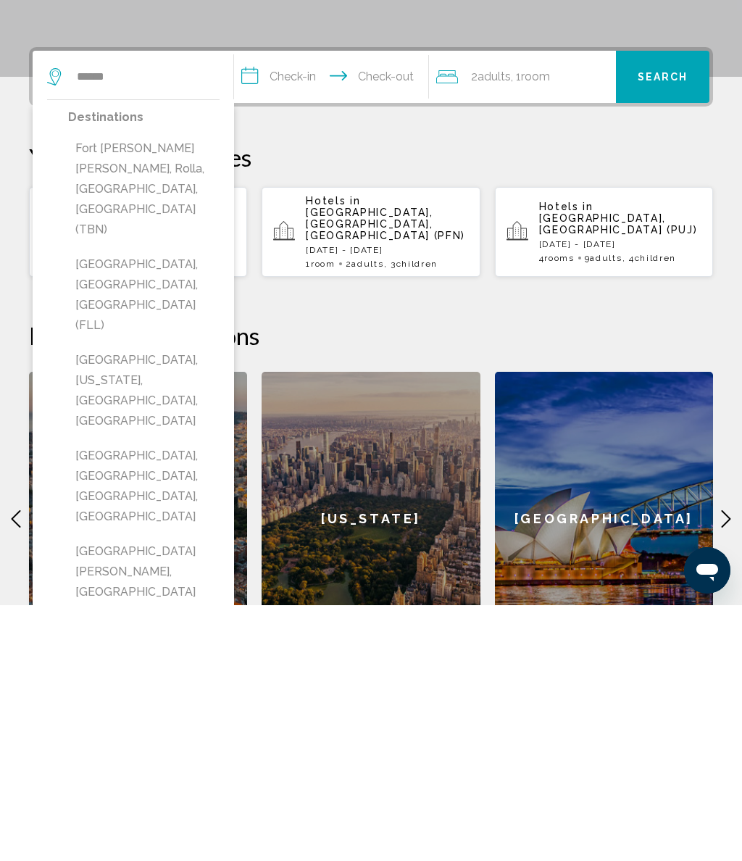
click at [180, 506] on button "Fort Lauderdale, FL, United States (FLL)" at bounding box center [143, 550] width 151 height 88
type input "**********"
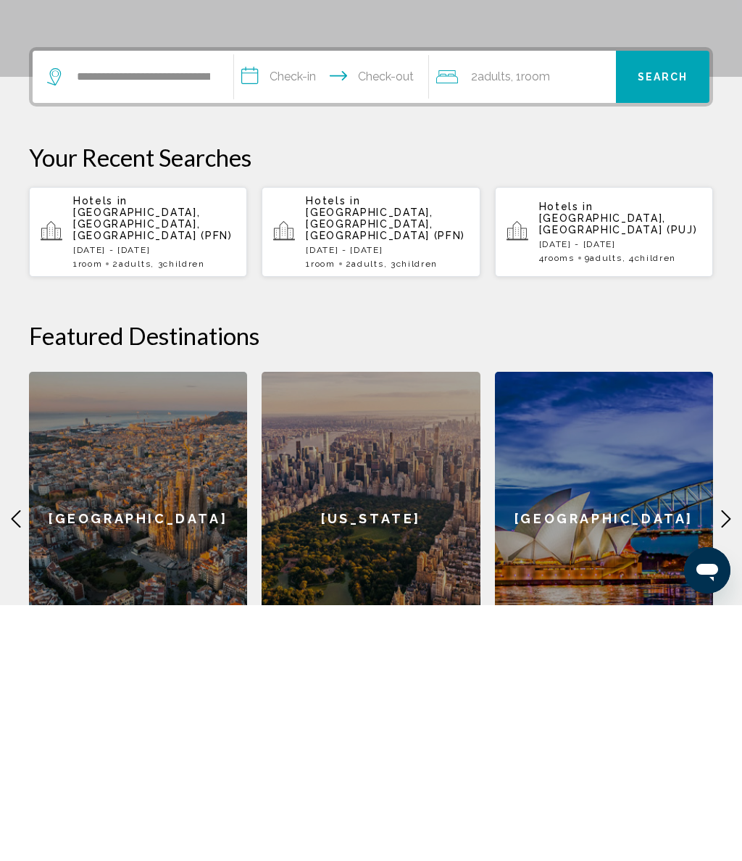
click at [304, 306] on input "**********" at bounding box center [334, 334] width 200 height 57
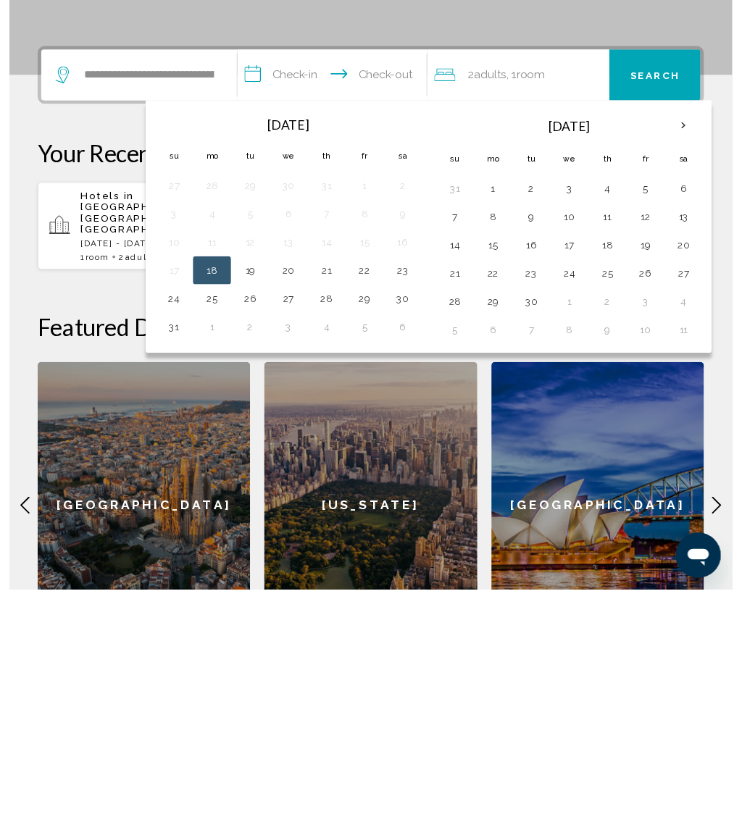
scroll to position [358, 0]
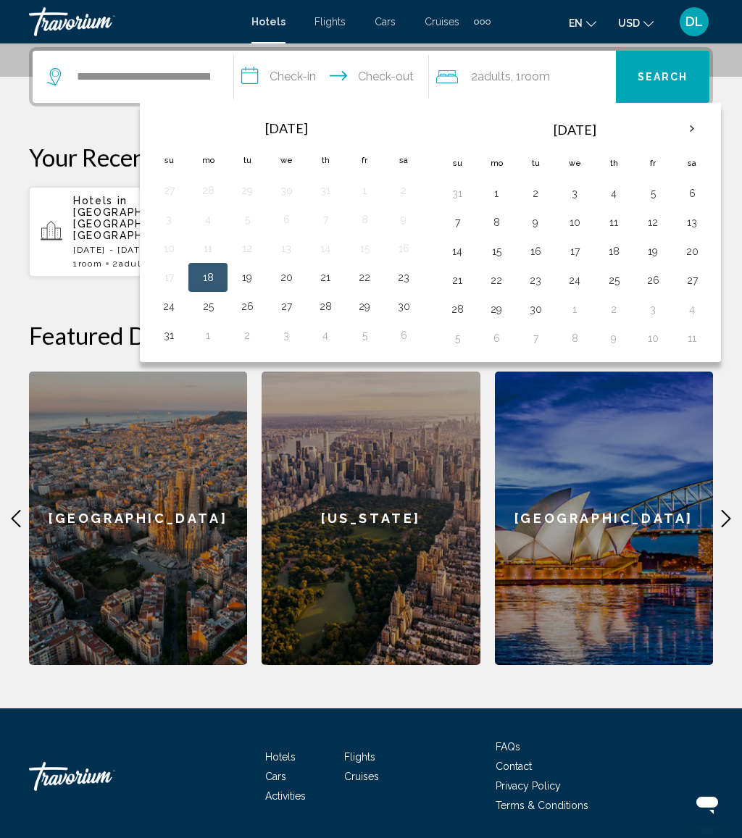
click at [177, 303] on button "24" at bounding box center [168, 306] width 23 height 20
click at [376, 286] on button "22" at bounding box center [364, 277] width 23 height 20
type input "**********"
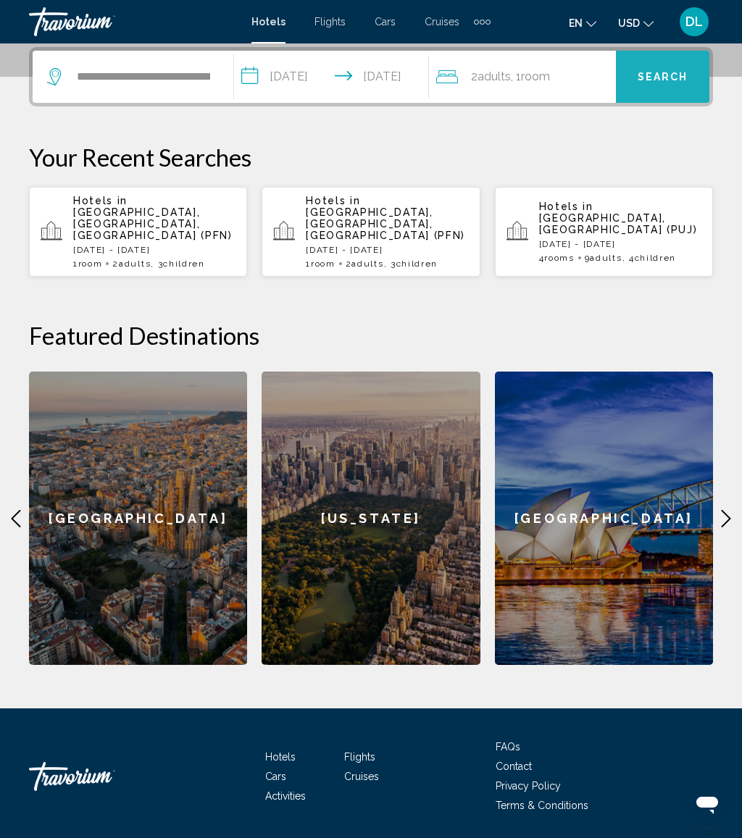
click at [680, 76] on span "Search" at bounding box center [663, 78] width 51 height 12
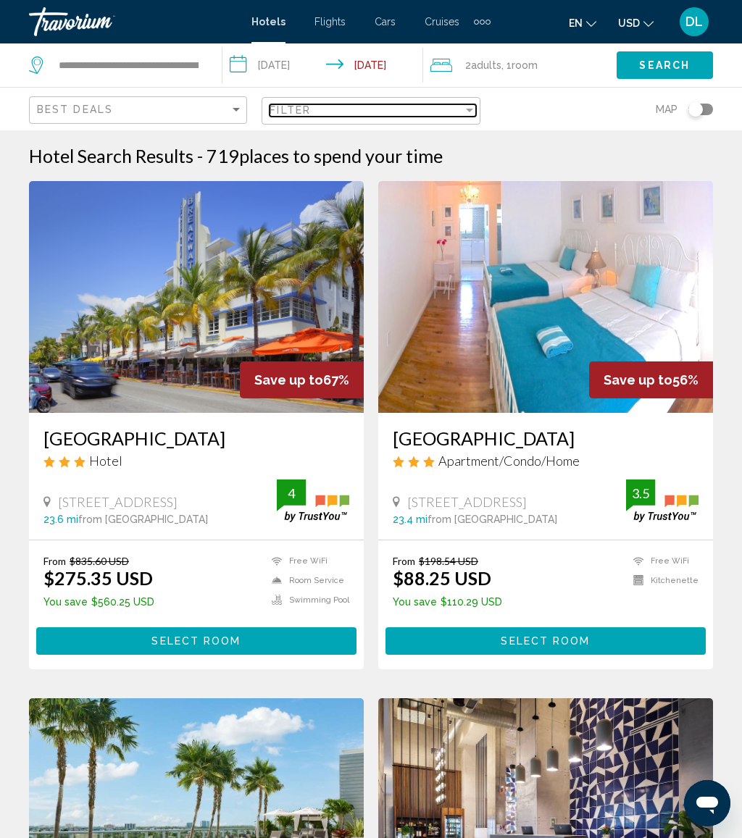
click at [446, 104] on div "Filter" at bounding box center [365, 110] width 193 height 12
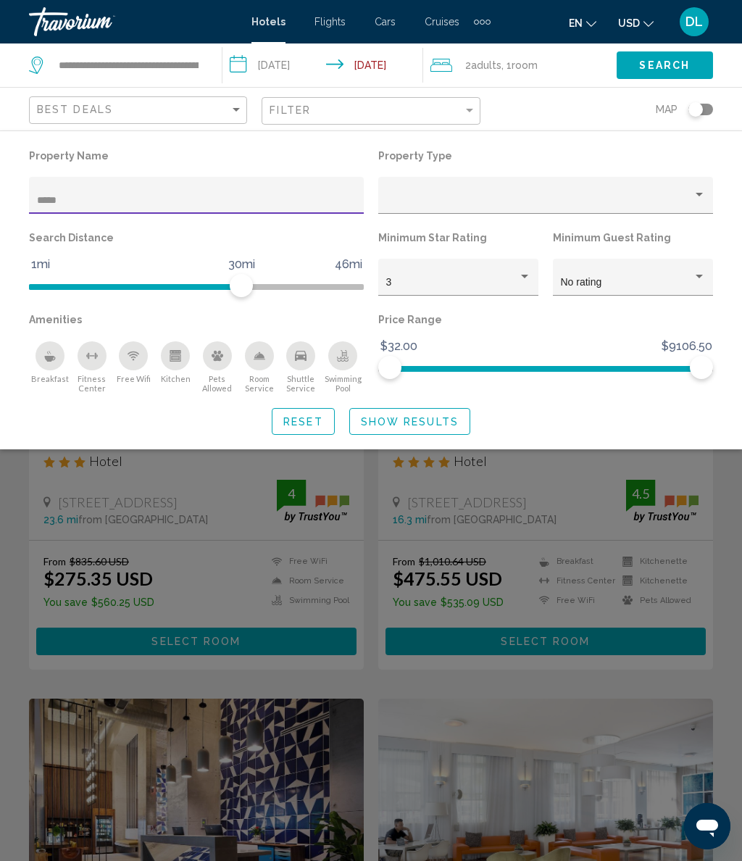
type input "******"
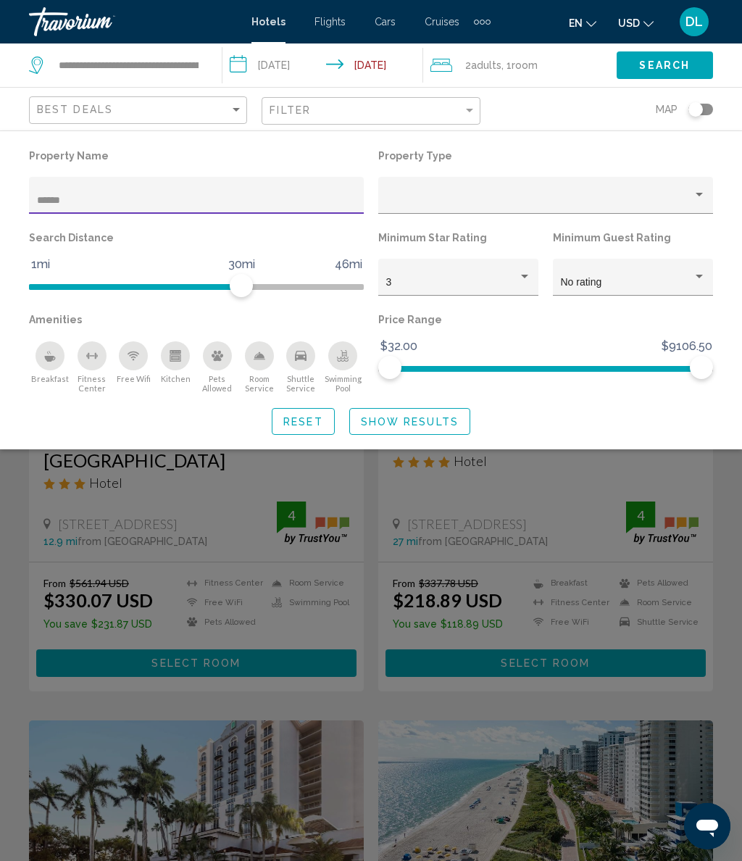
click at [415, 411] on button "Show Results" at bounding box center [409, 421] width 121 height 27
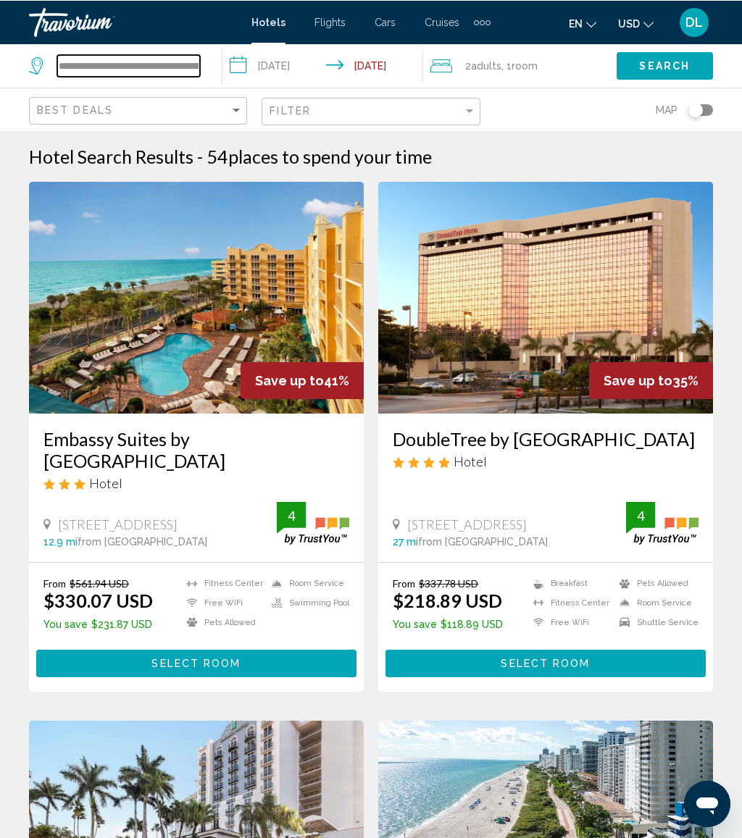
click at [198, 61] on input "**********" at bounding box center [128, 65] width 143 height 22
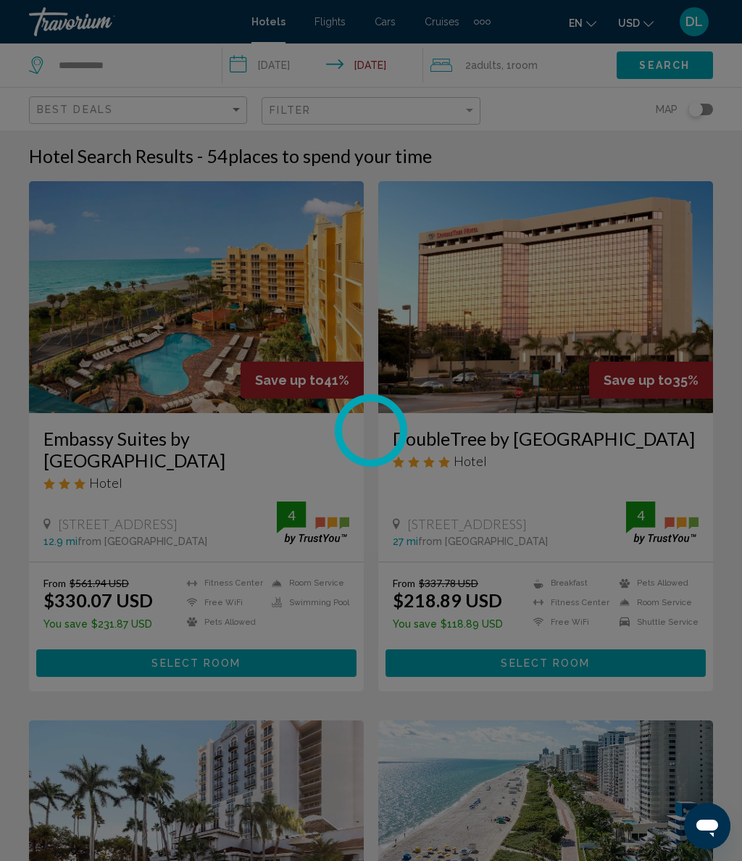
click at [167, 57] on div at bounding box center [371, 430] width 742 height 861
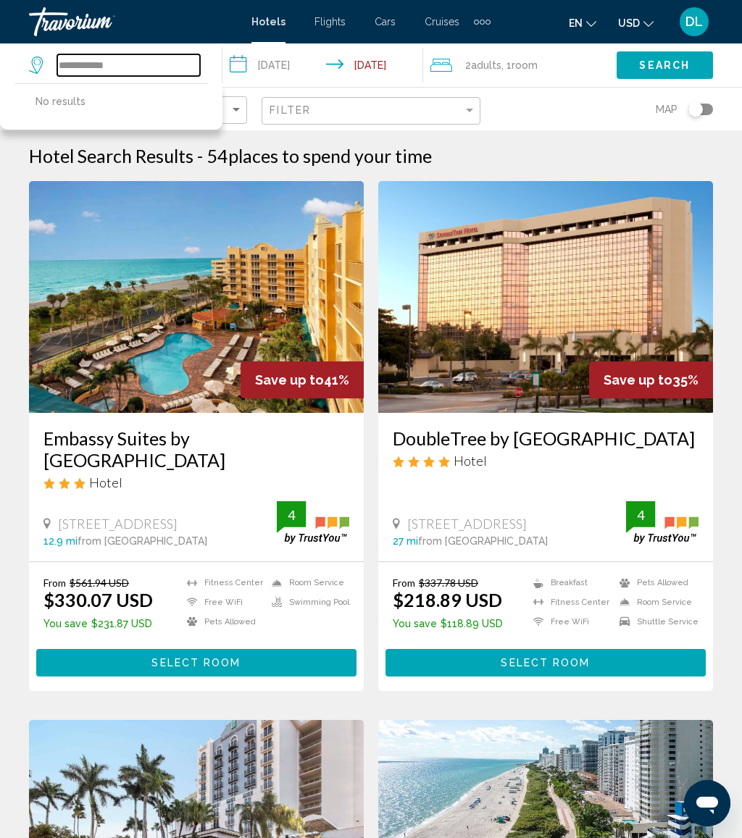
click at [163, 67] on input "**********" at bounding box center [128, 65] width 143 height 22
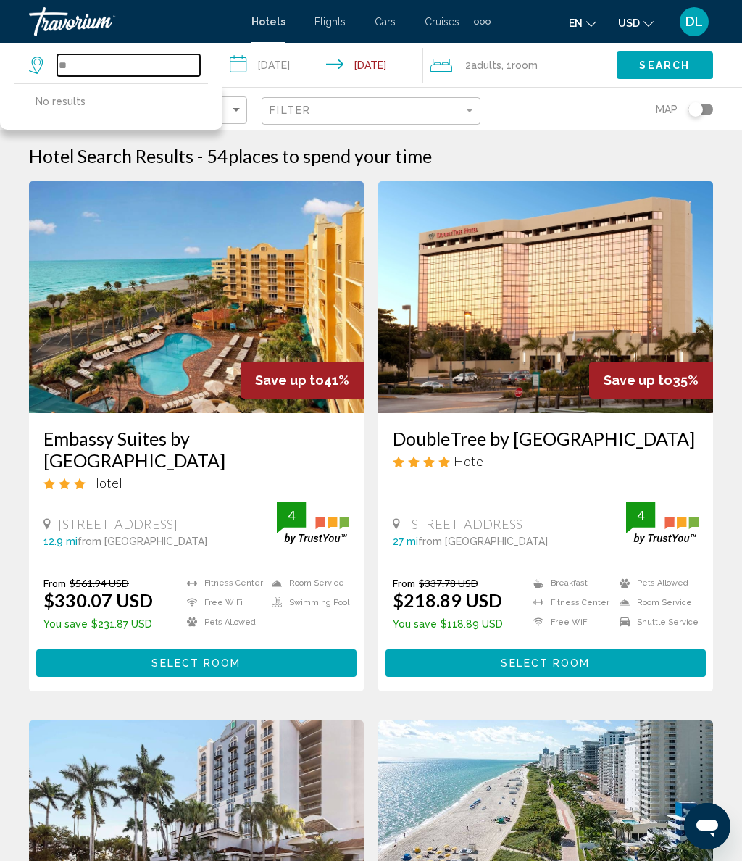
type input "*"
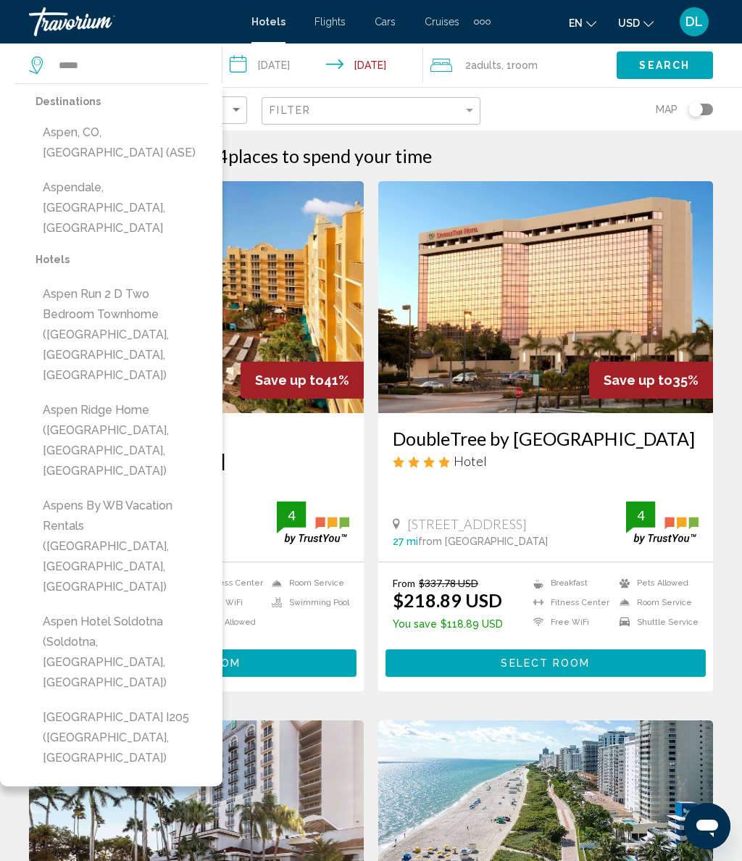
click at [146, 130] on button "Aspen, CO, United States (ASE)" at bounding box center [121, 143] width 172 height 48
type input "**********"
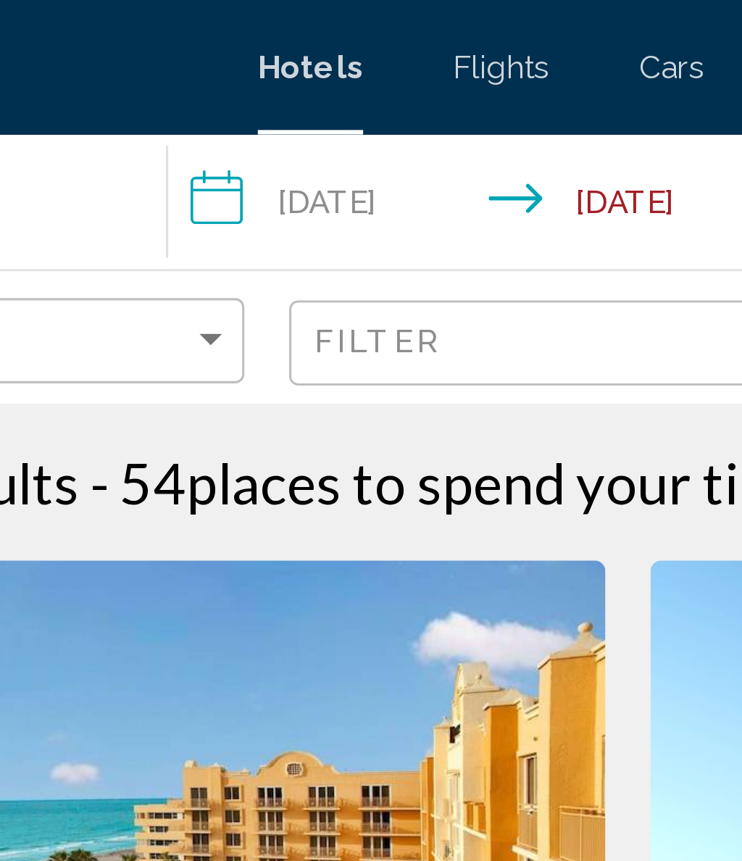
click at [222, 63] on input "**********" at bounding box center [325, 67] width 206 height 48
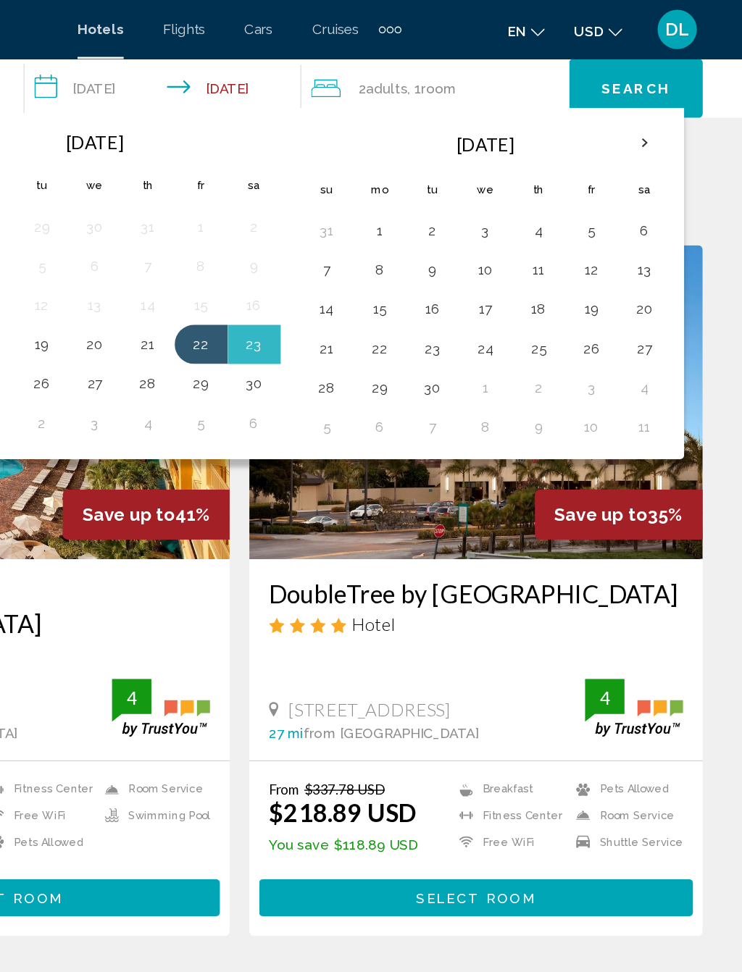
click at [651, 114] on th "Next month" at bounding box center [670, 106] width 39 height 32
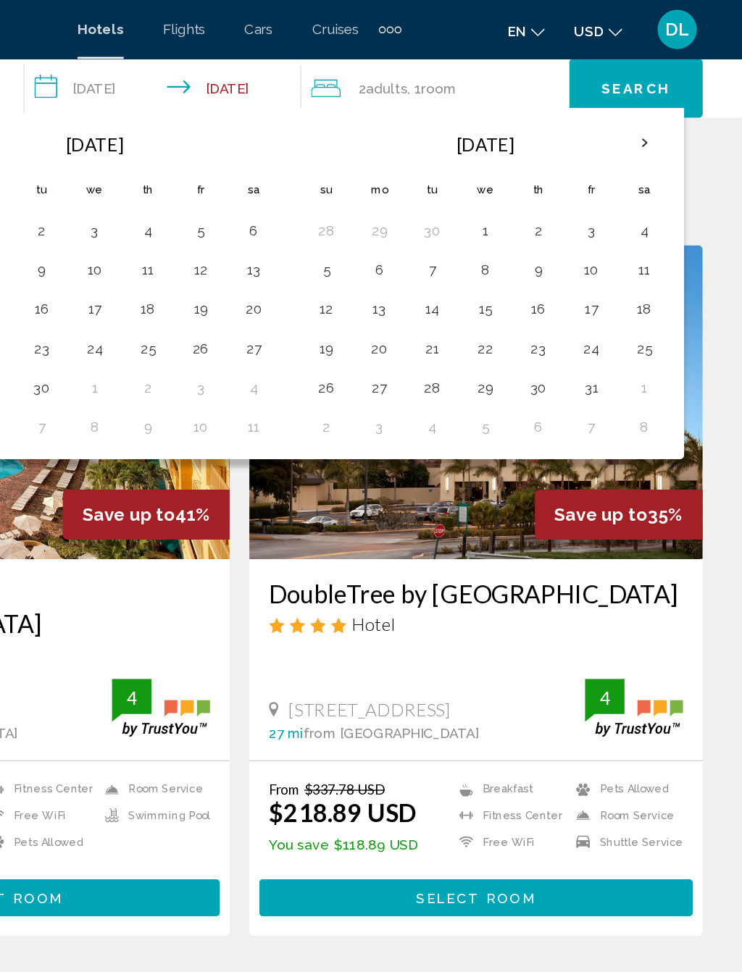
click at [541, 169] on button "1" at bounding box center [552, 170] width 23 height 20
click at [659, 171] on button "4" at bounding box center [670, 170] width 23 height 20
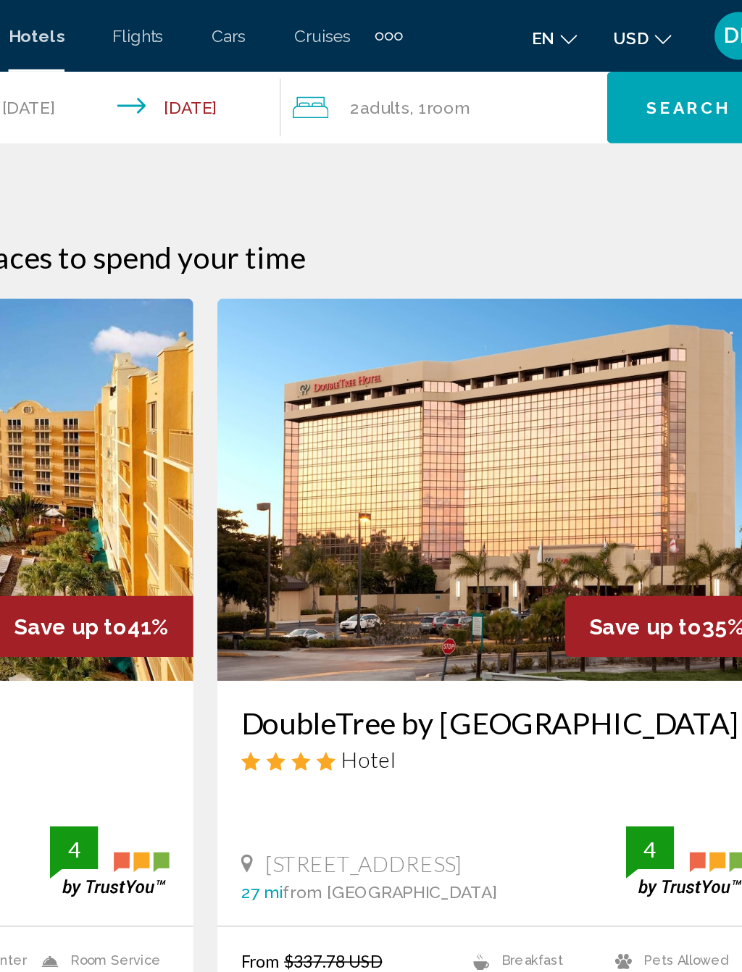
click at [424, 65] on div "2 Adult Adults , 1 Room rooms" at bounding box center [519, 65] width 191 height 20
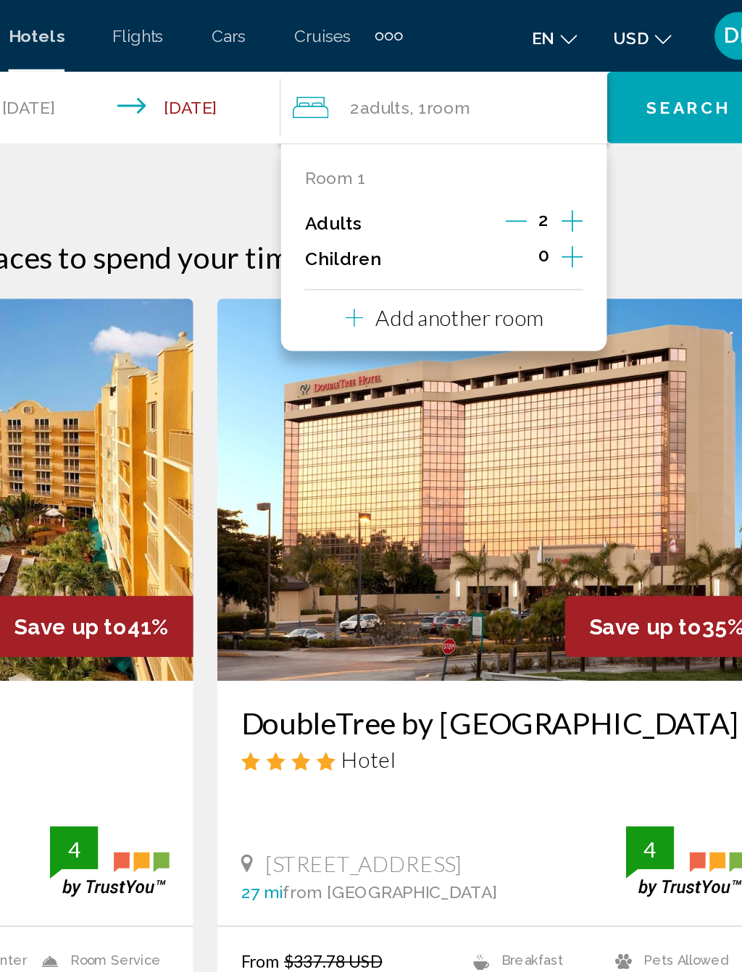
click at [587, 151] on icon "Increment children" at bounding box center [593, 155] width 13 height 17
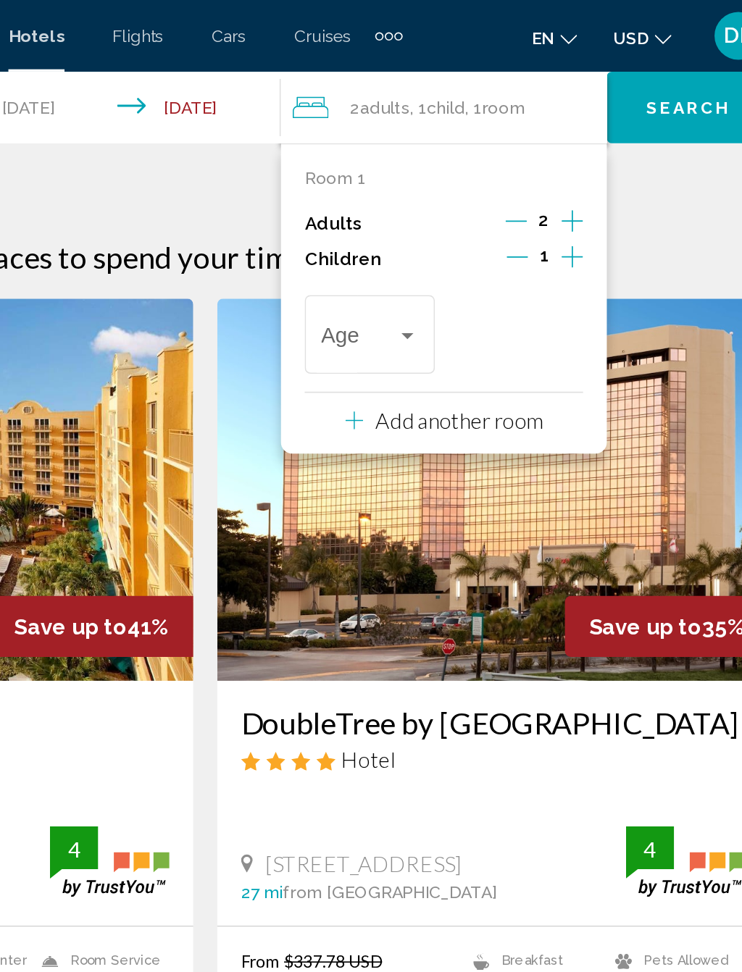
click at [587, 158] on button "Increment children" at bounding box center [593, 157] width 13 height 22
click at [587, 156] on icon "Increment children" at bounding box center [593, 155] width 13 height 17
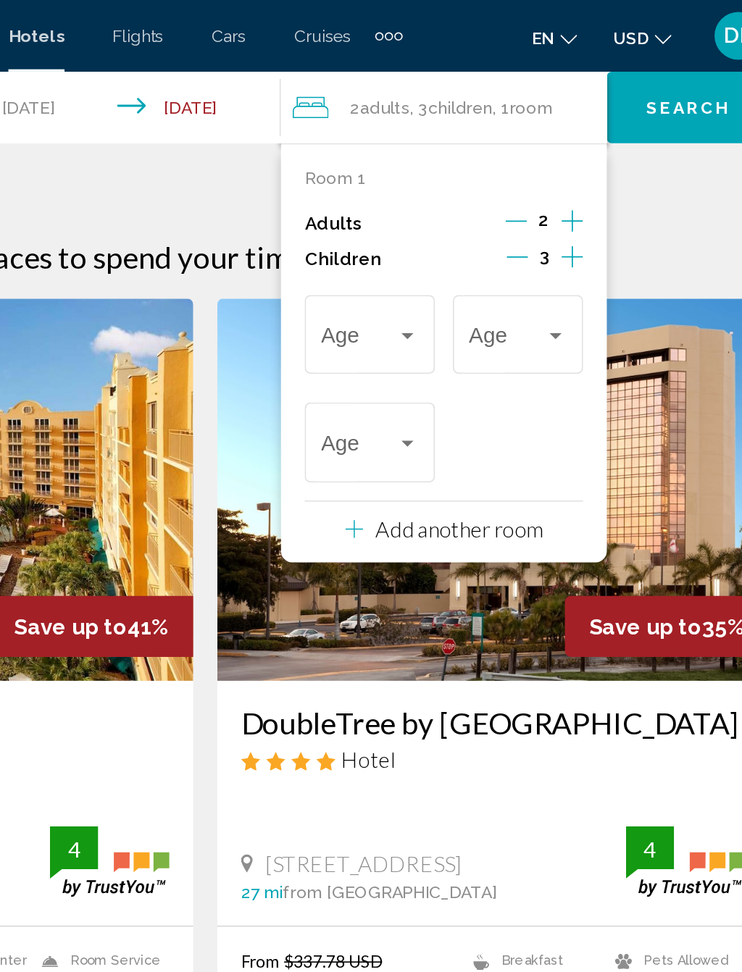
click at [580, 202] on div "Travelers: 2 adults, 3 children" at bounding box center [583, 204] width 7 height 4
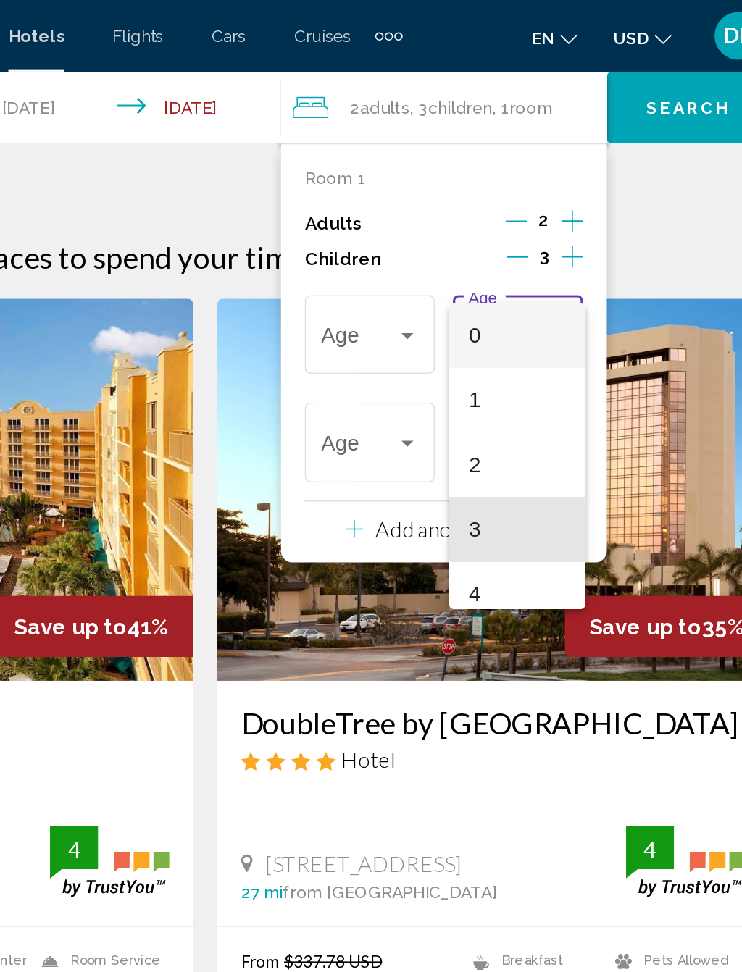
click at [530, 305] on span "3" at bounding box center [559, 320] width 59 height 39
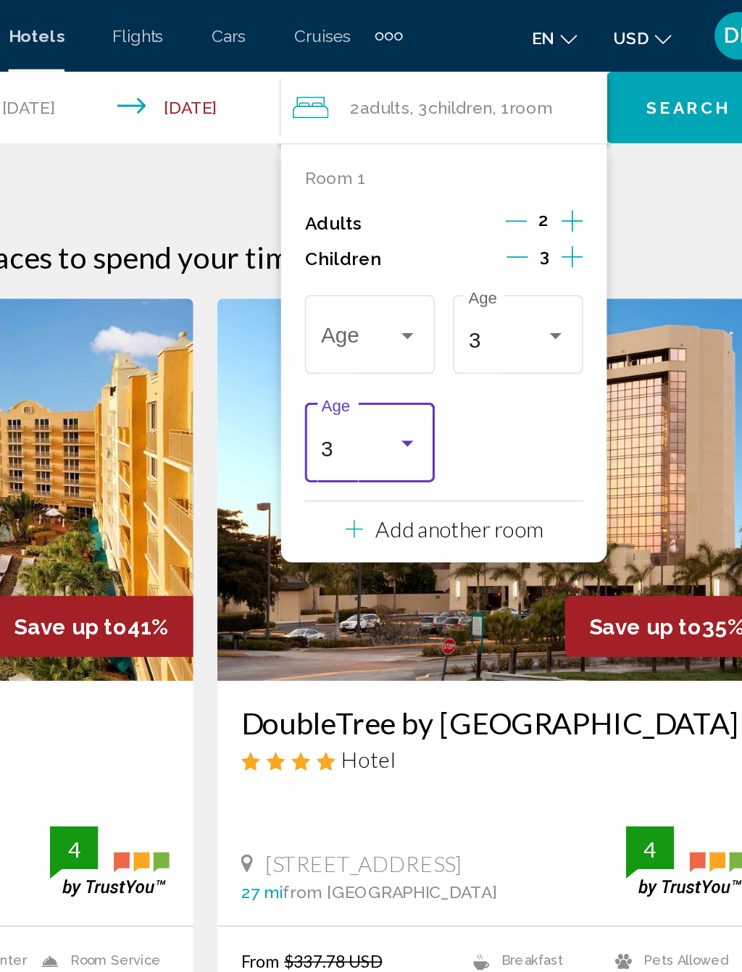
click at [487, 202] on div "Travelers: 2 adults, 3 children" at bounding box center [493, 204] width 13 height 12
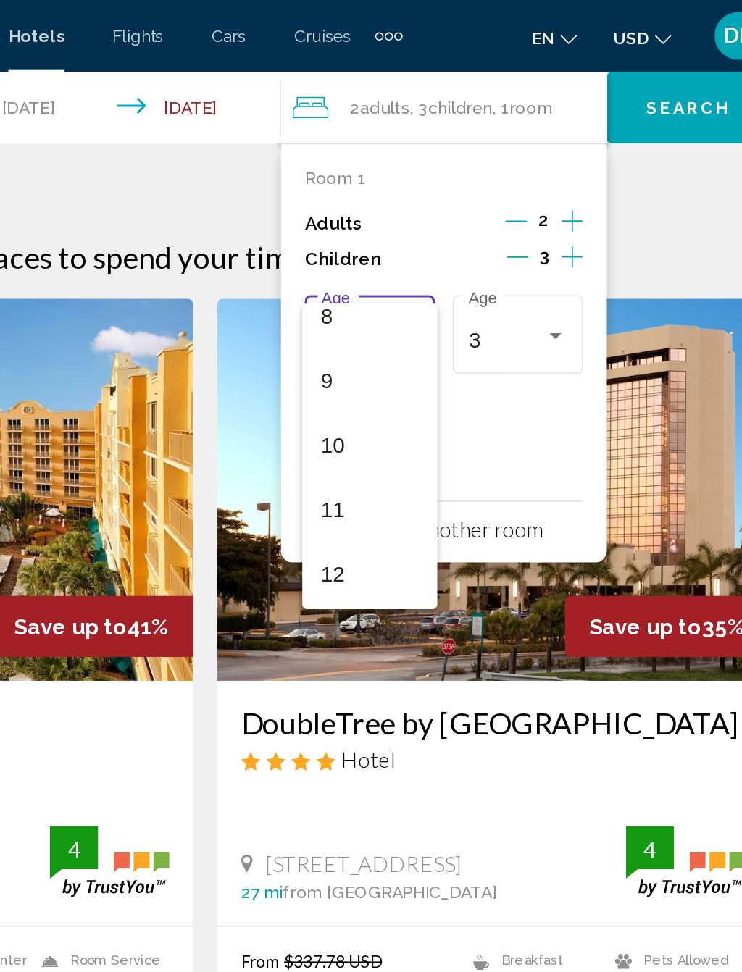
scroll to position [361, 0]
click at [441, 257] on span "11" at bounding box center [470, 273] width 59 height 39
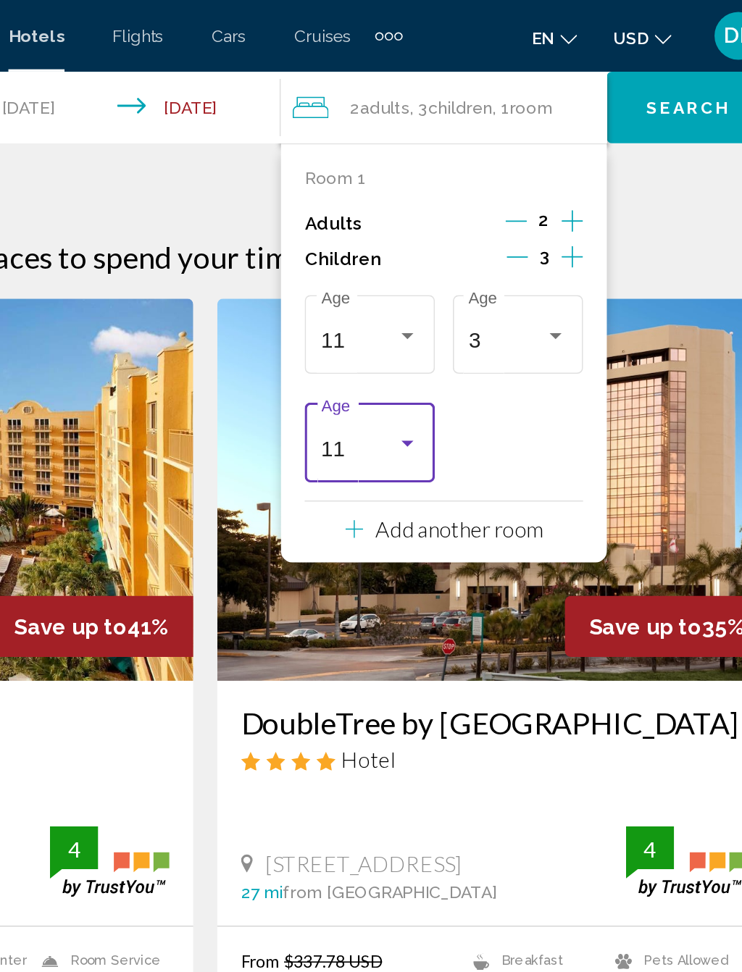
click at [638, 69] on span "Search" at bounding box center [663, 66] width 51 height 12
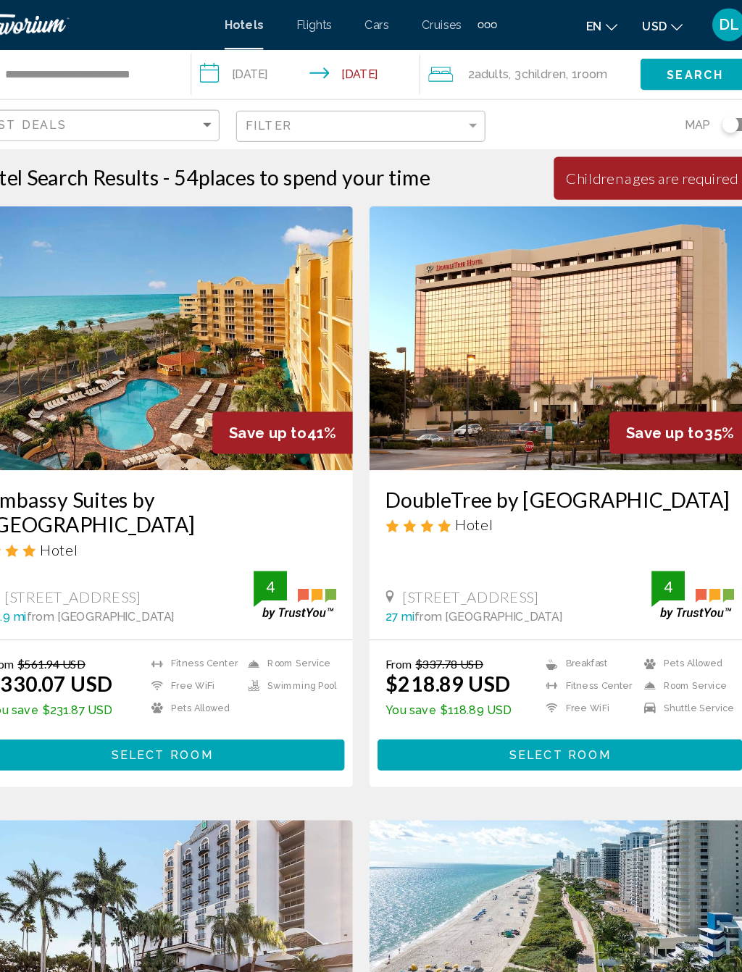
click at [561, 60] on span "Room" at bounding box center [574, 65] width 26 height 12
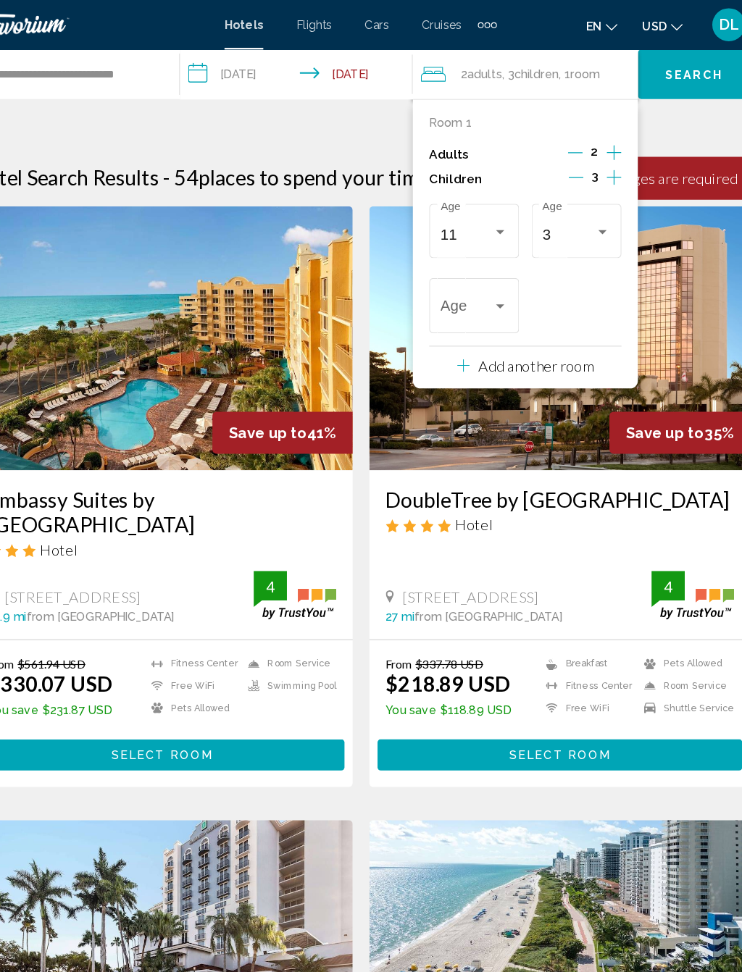
click at [441, 266] on span "Travelers: 2 adults, 3 children" at bounding box center [464, 272] width 46 height 14
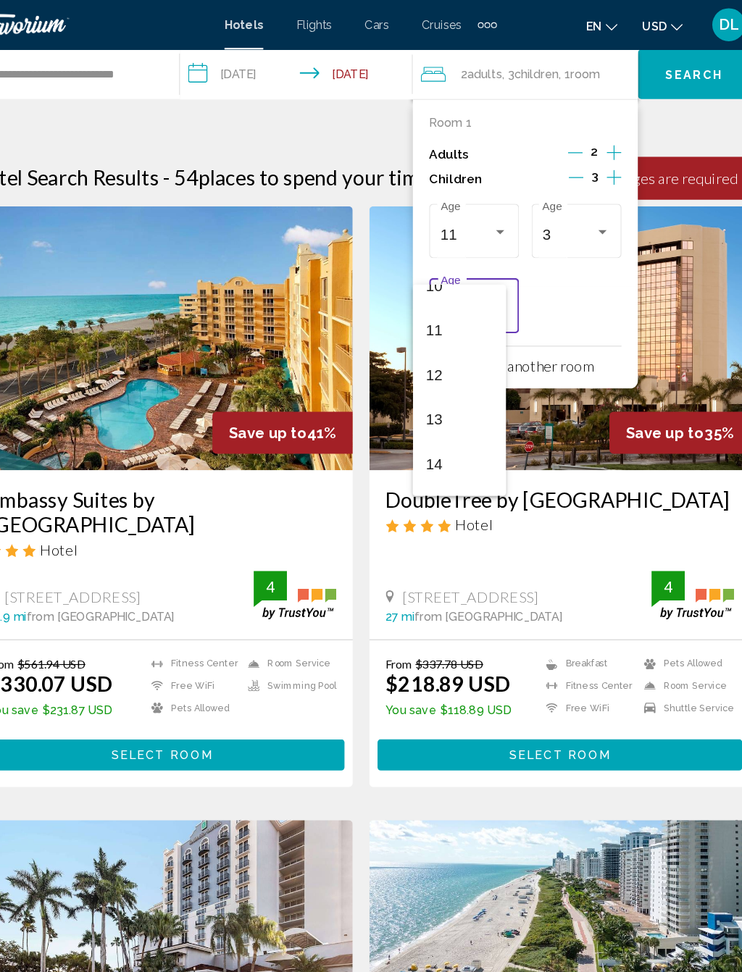
scroll to position [480, 0]
click at [428, 348] on span "14" at bounding box center [457, 337] width 59 height 39
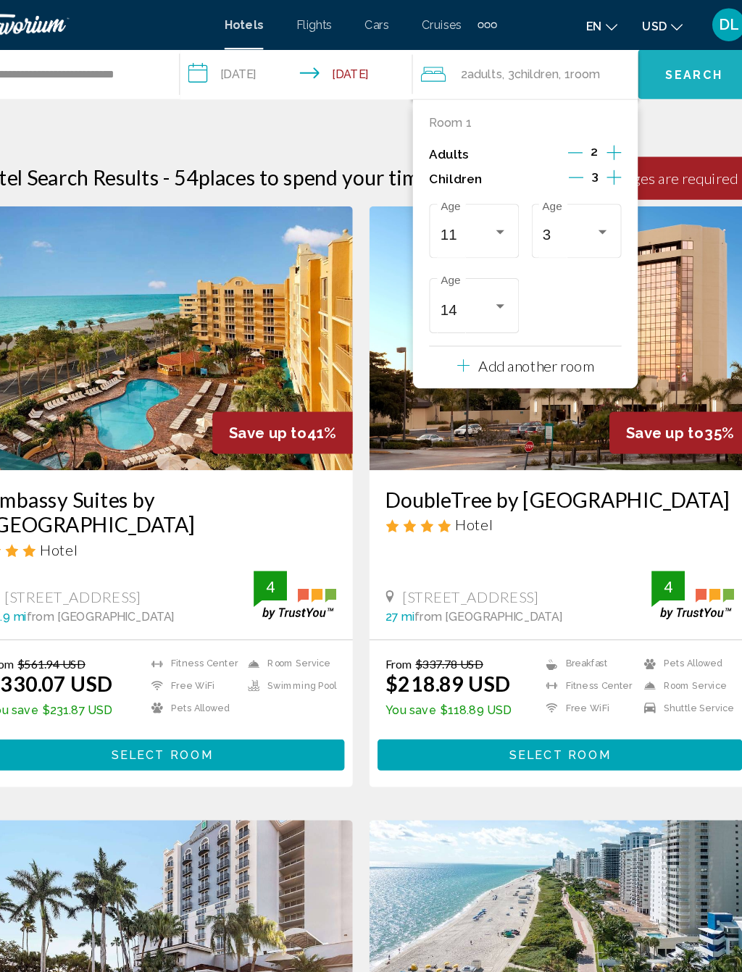
click at [638, 70] on span "Search" at bounding box center [663, 66] width 51 height 12
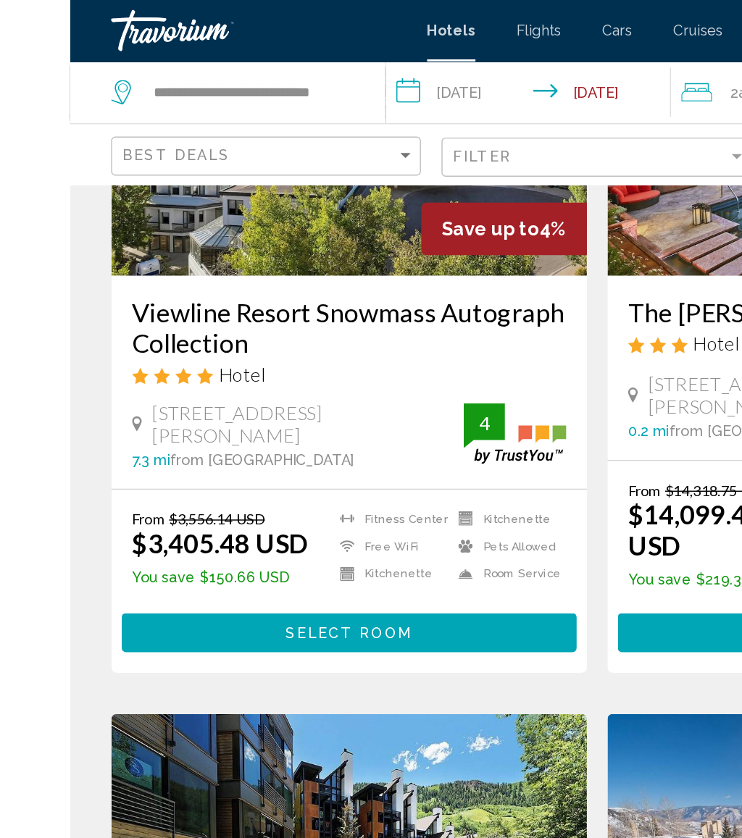
scroll to position [1276, 0]
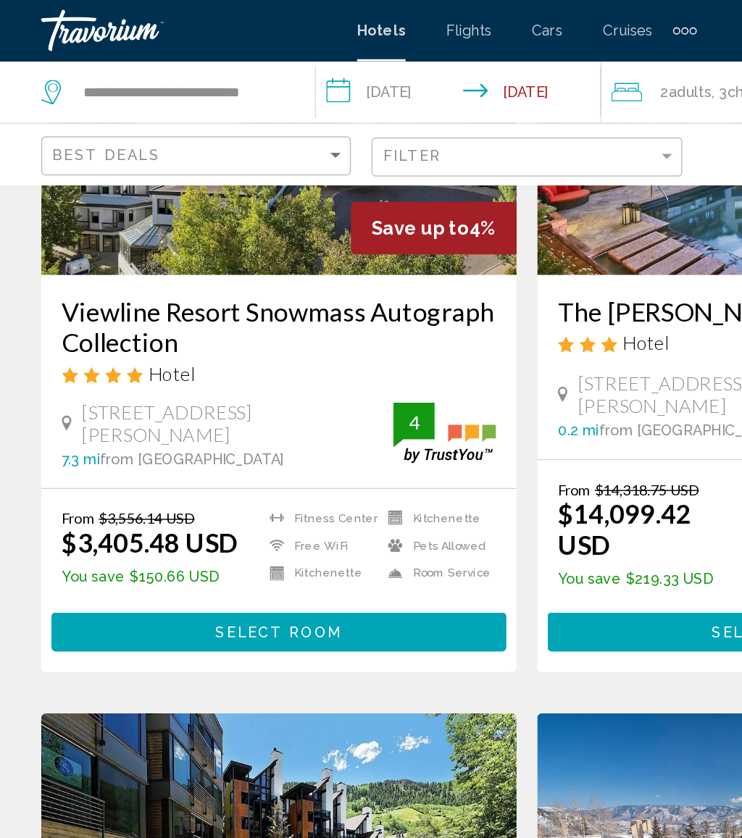
click at [288, 63] on input "**********" at bounding box center [325, 67] width 206 height 48
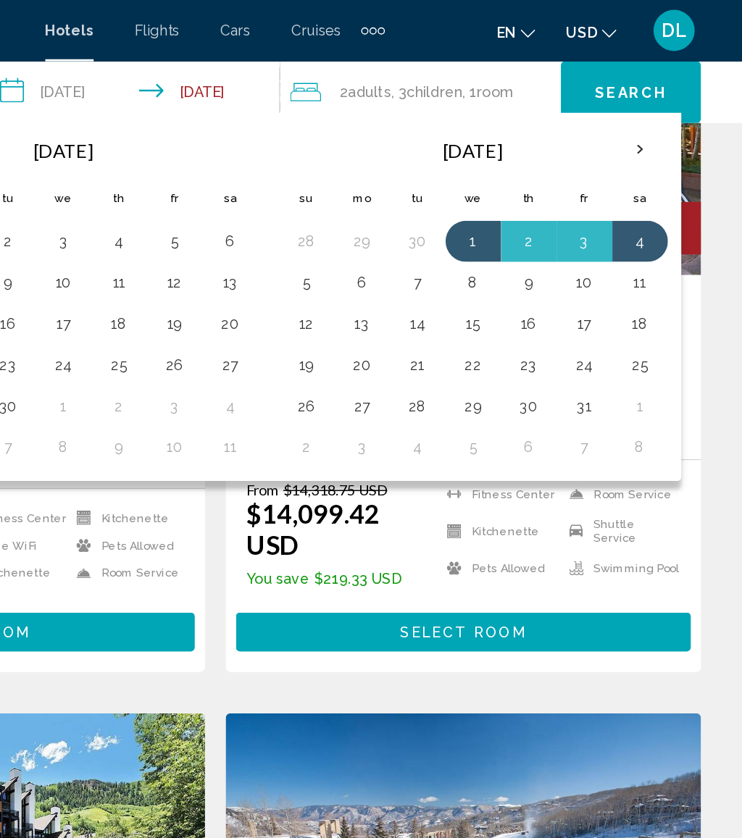
click at [651, 111] on th "Next month" at bounding box center [670, 106] width 39 height 32
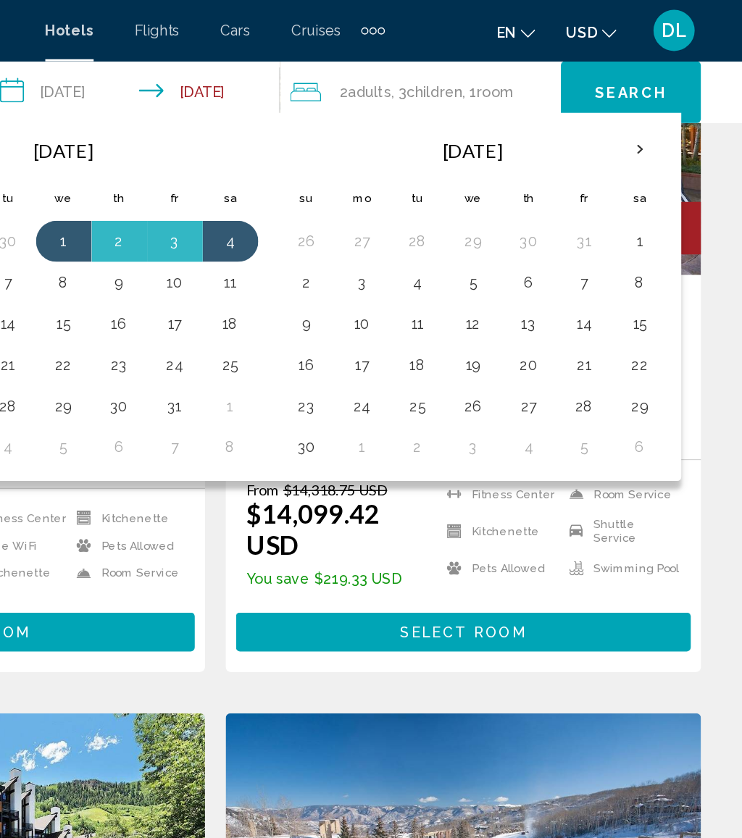
click at [651, 101] on th "Next month" at bounding box center [670, 106] width 39 height 32
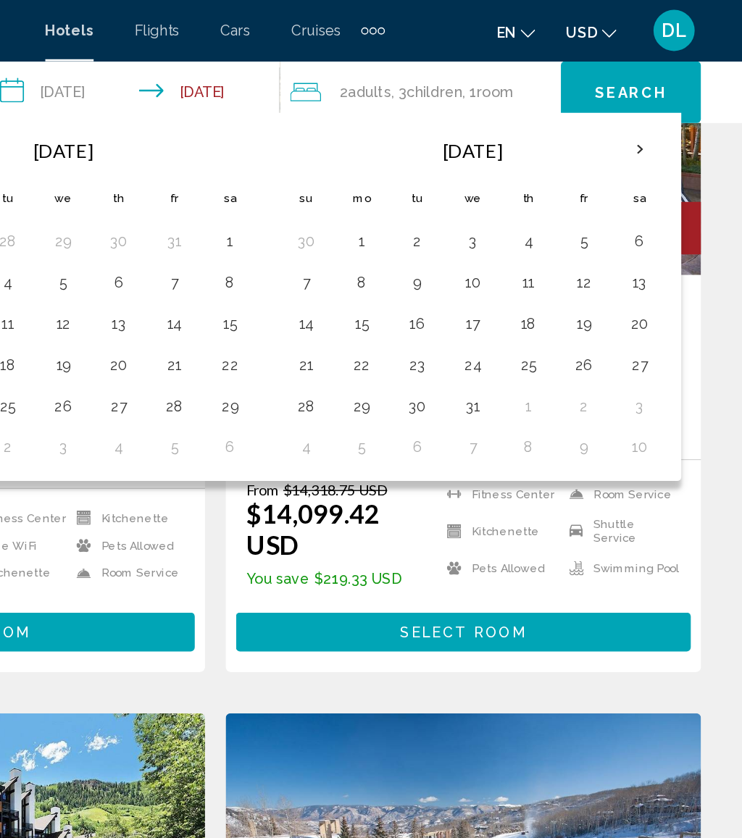
click at [651, 106] on th "Next month" at bounding box center [670, 106] width 39 height 32
click at [619, 206] on button "9" at bounding box center [630, 199] width 23 height 20
click at [502, 228] on button "13" at bounding box center [513, 228] width 23 height 20
type input "**********"
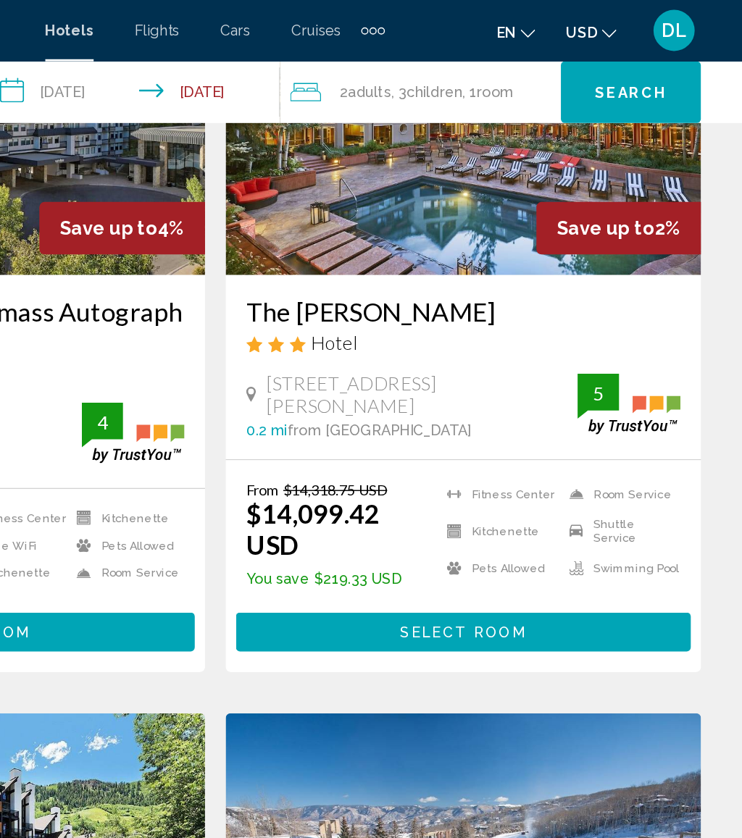
click at [638, 65] on span "Search" at bounding box center [663, 66] width 51 height 12
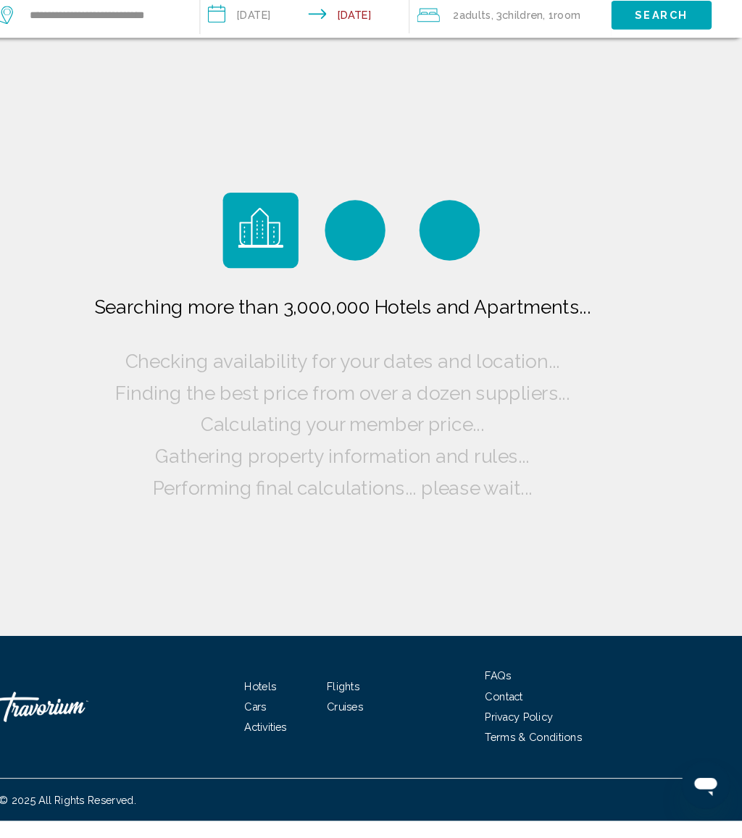
scroll to position [0, 0]
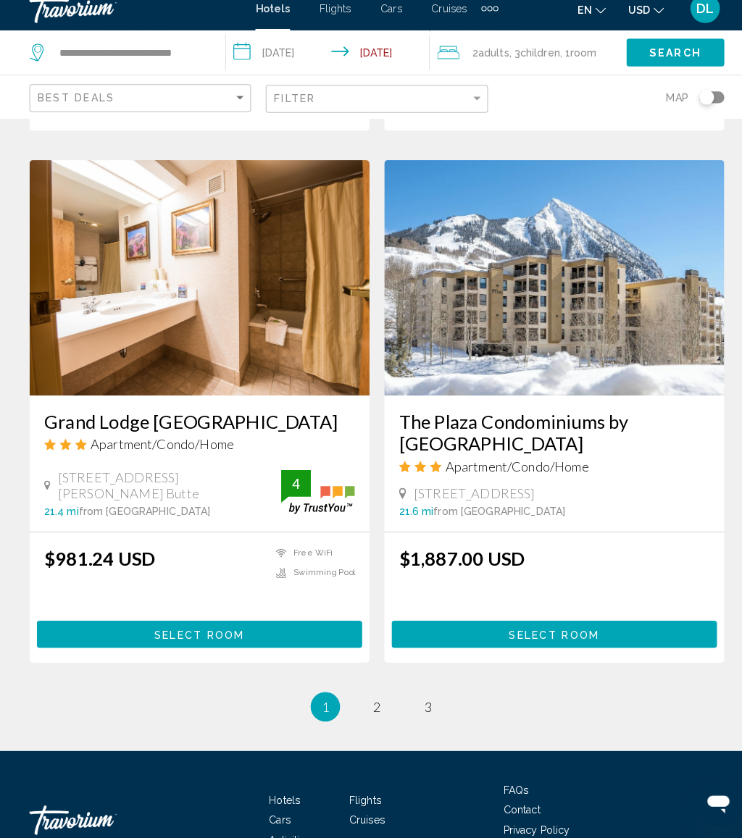
scroll to position [2709, 0]
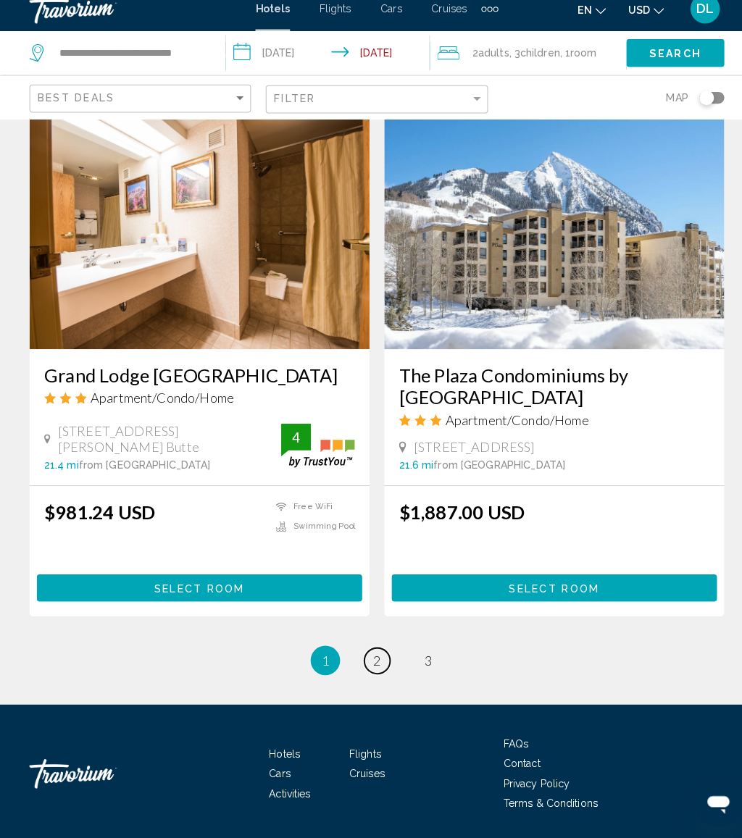
click at [364, 651] on link "page 2" at bounding box center [371, 663] width 25 height 25
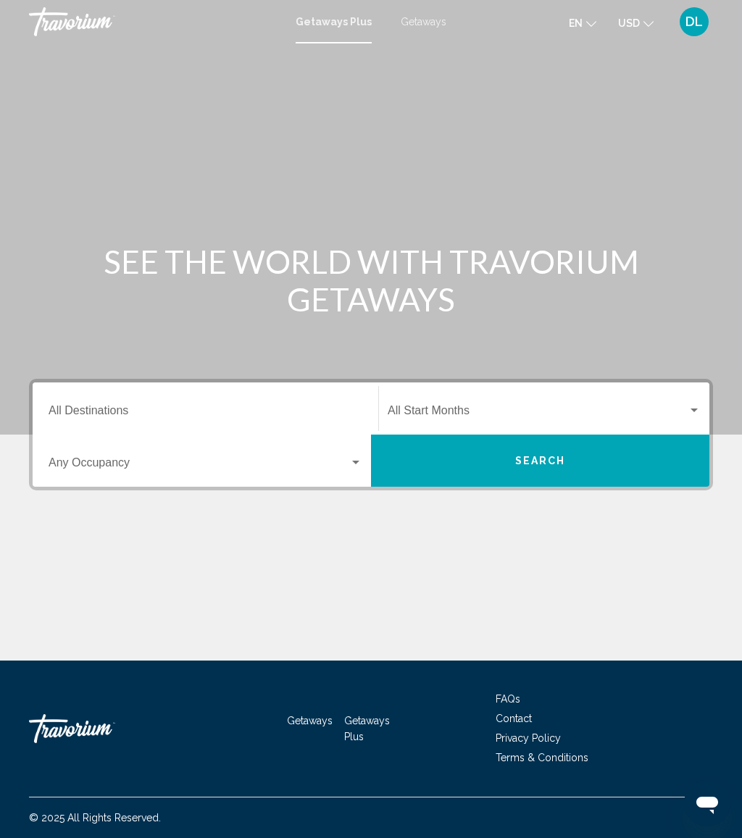
click at [422, 17] on span "Getaways" at bounding box center [424, 22] width 46 height 12
click at [187, 414] on input "Destination All Destinations" at bounding box center [206, 413] width 314 height 13
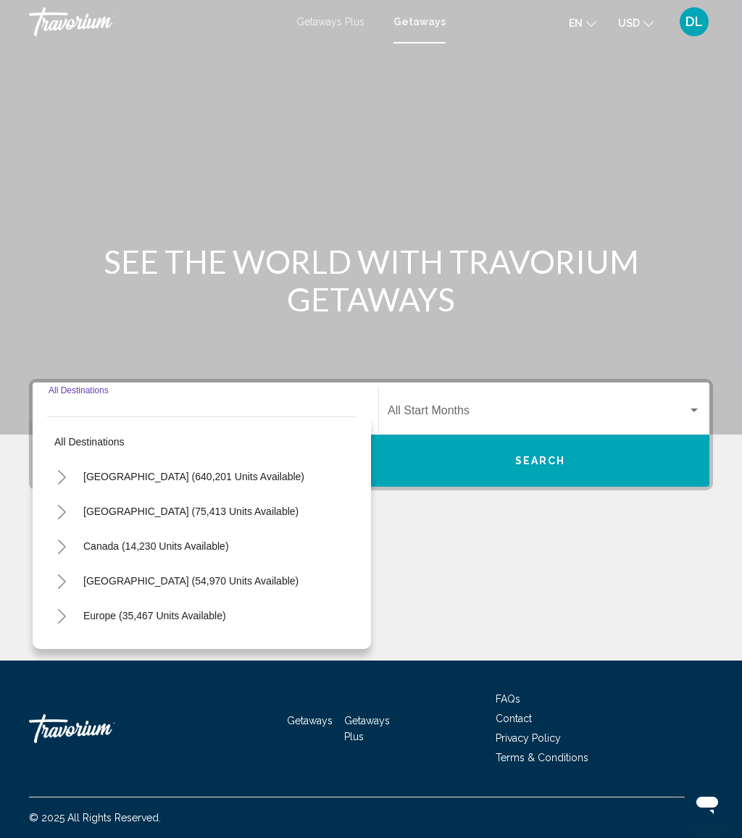
click at [67, 475] on button "Toggle United States (640,201 units available)" at bounding box center [61, 476] width 29 height 29
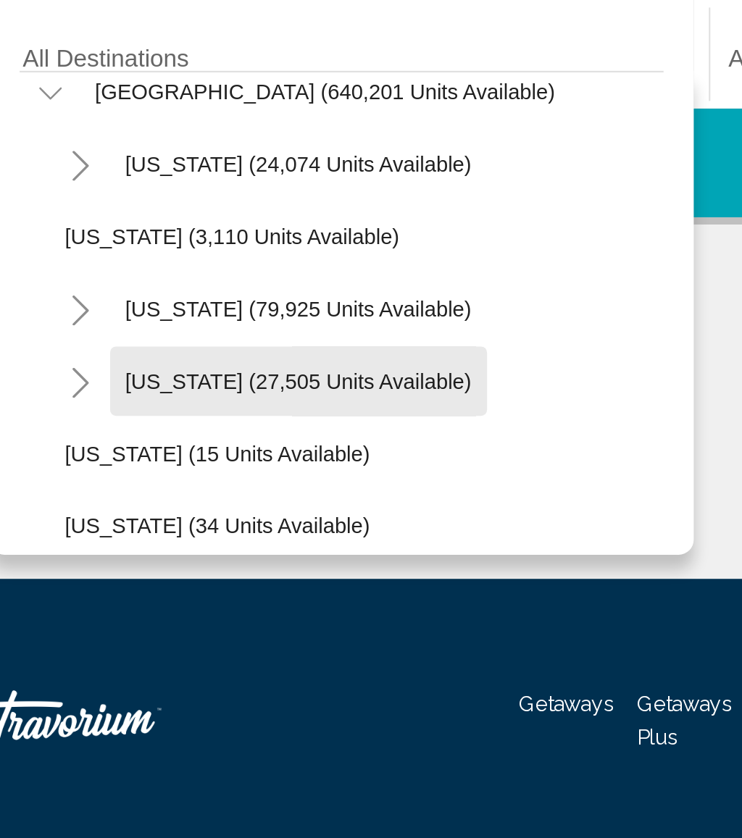
scroll to position [54, 0]
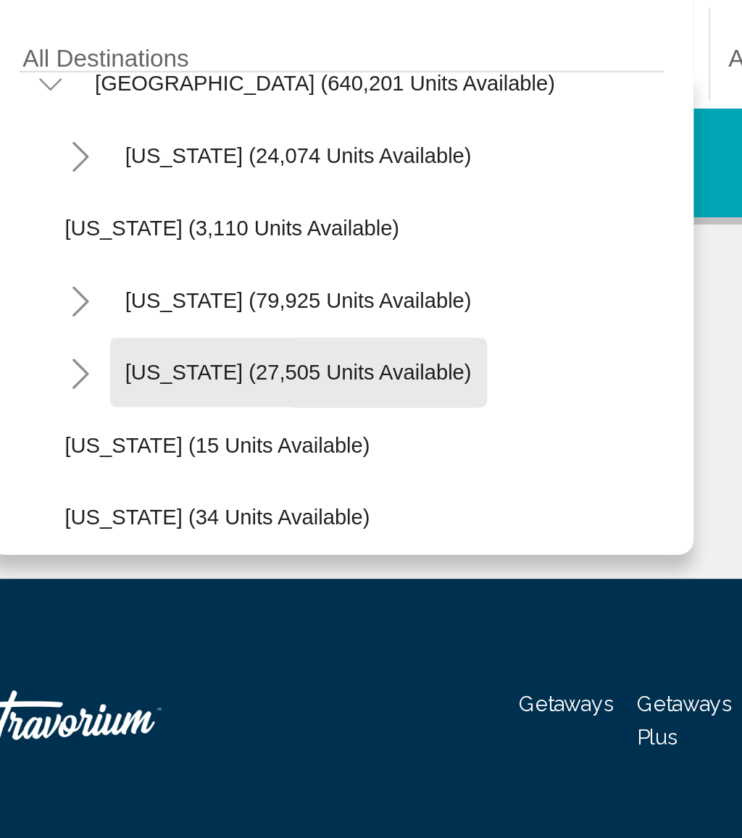
click at [180, 556] on span "Colorado (27,505 units available)" at bounding box center [181, 562] width 167 height 12
type input "**********"
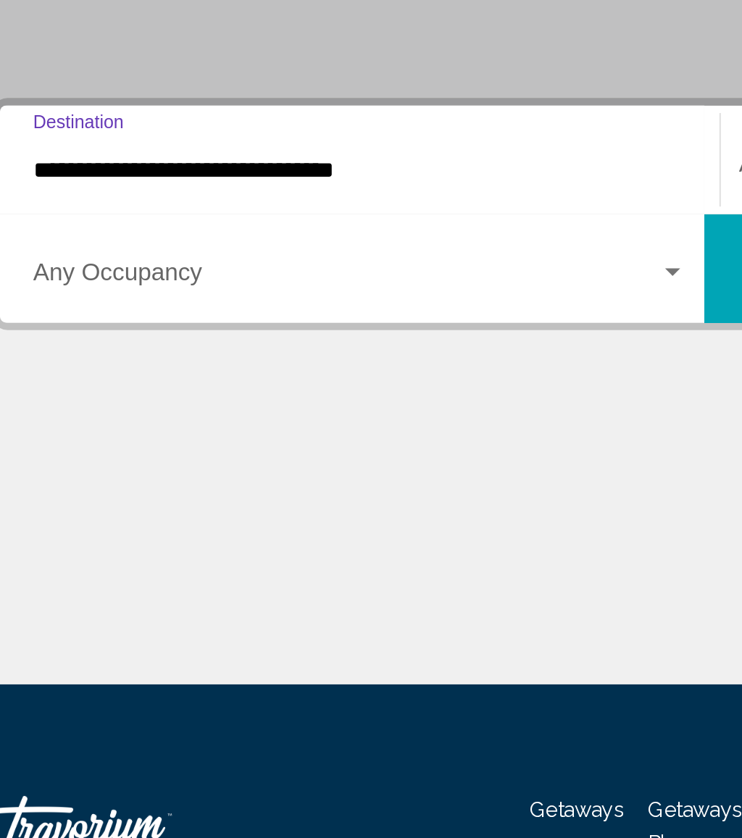
click at [268, 459] on span "Search widget" at bounding box center [199, 465] width 301 height 13
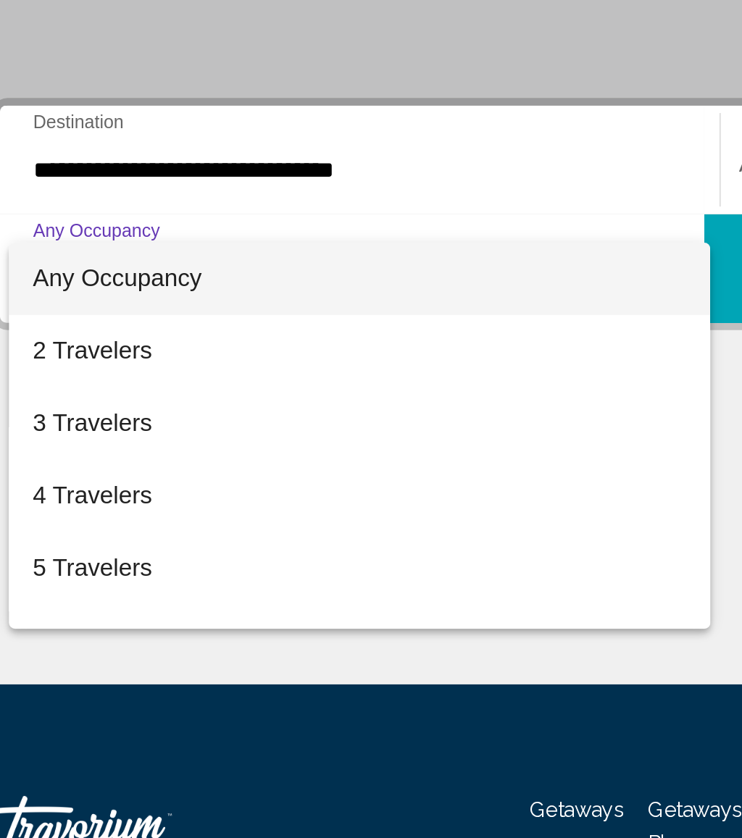
click at [109, 588] on span "5 Travelers" at bounding box center [206, 605] width 314 height 35
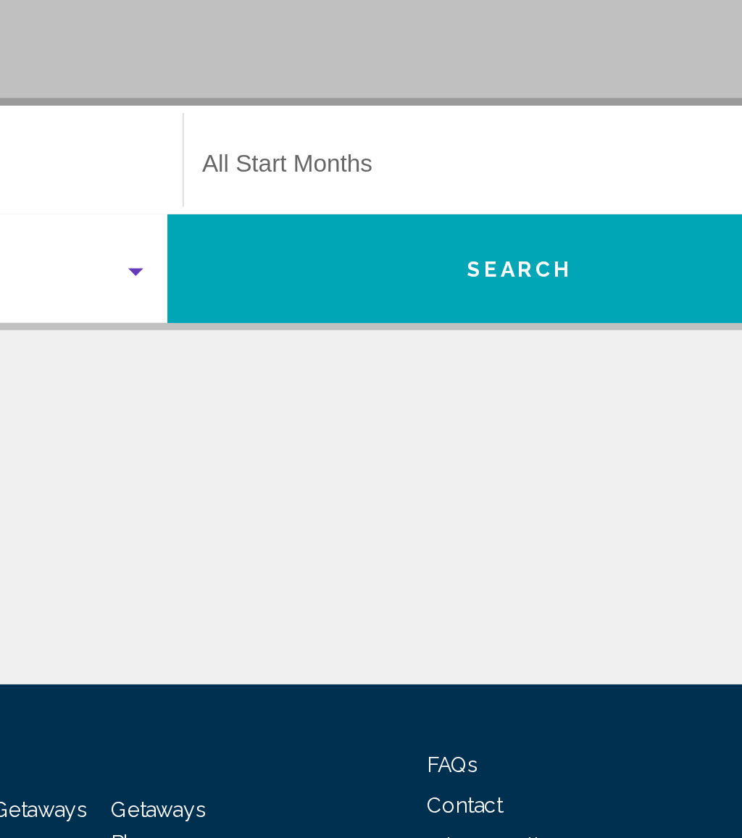
click at [388, 407] on span "Search widget" at bounding box center [538, 413] width 300 height 13
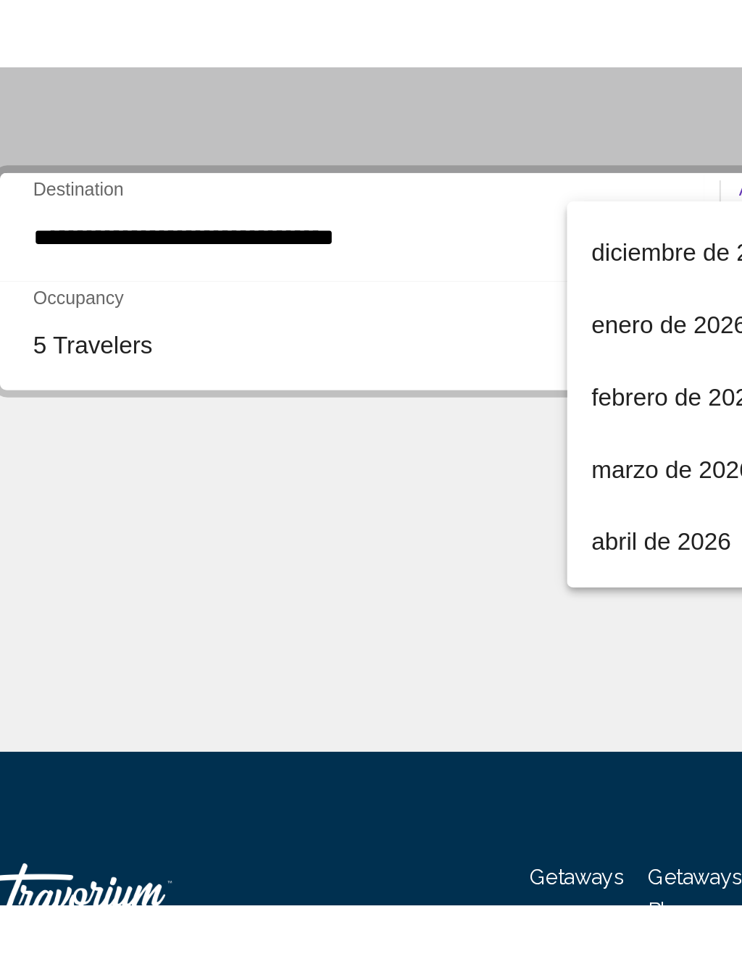
scroll to position [170, 0]
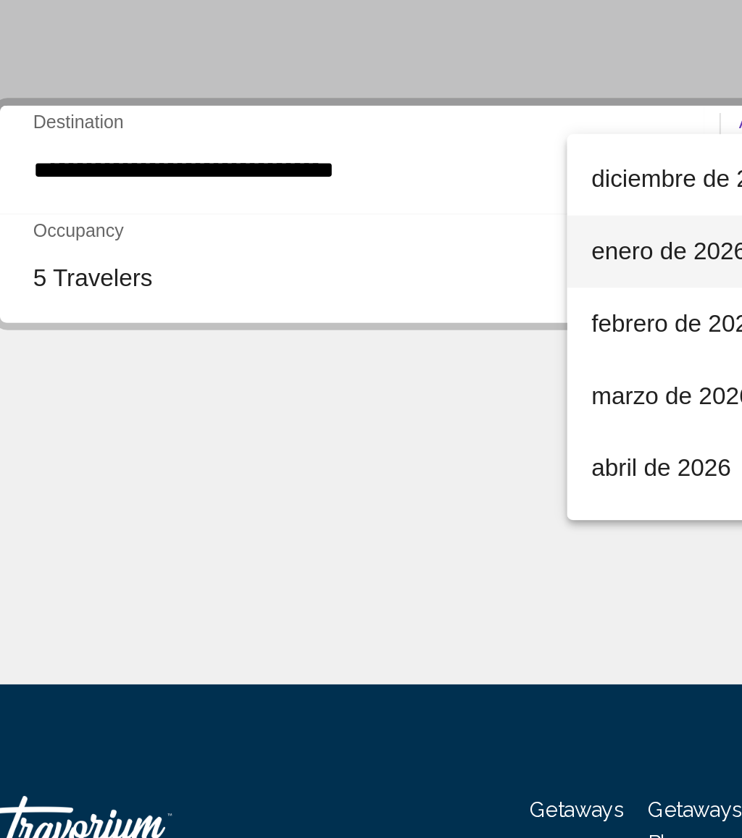
click at [330, 435] on span "enero de 2026" at bounding box center [473, 452] width 313 height 35
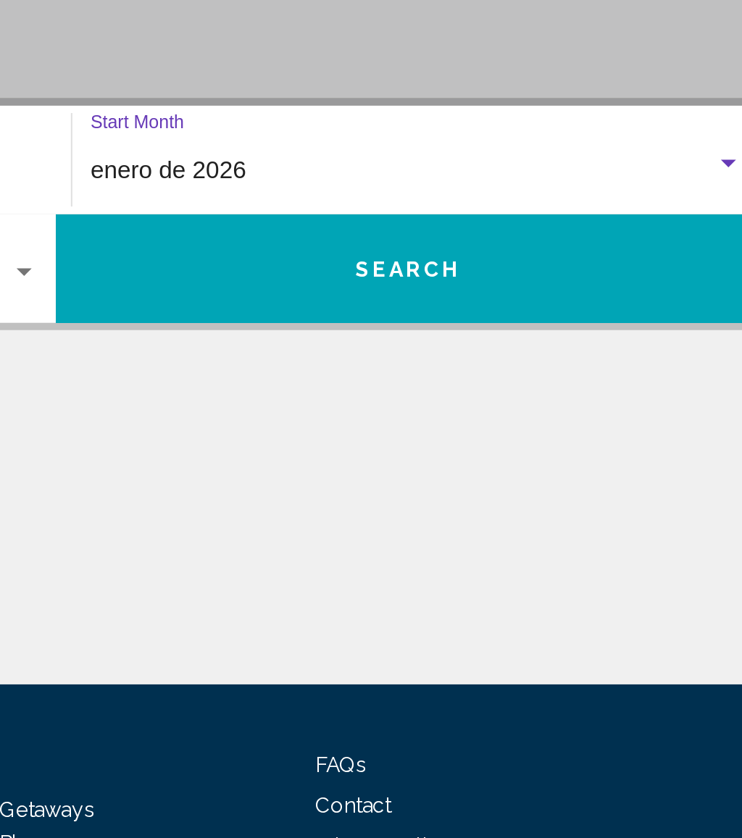
click at [371, 435] on button "Search" at bounding box center [540, 461] width 338 height 52
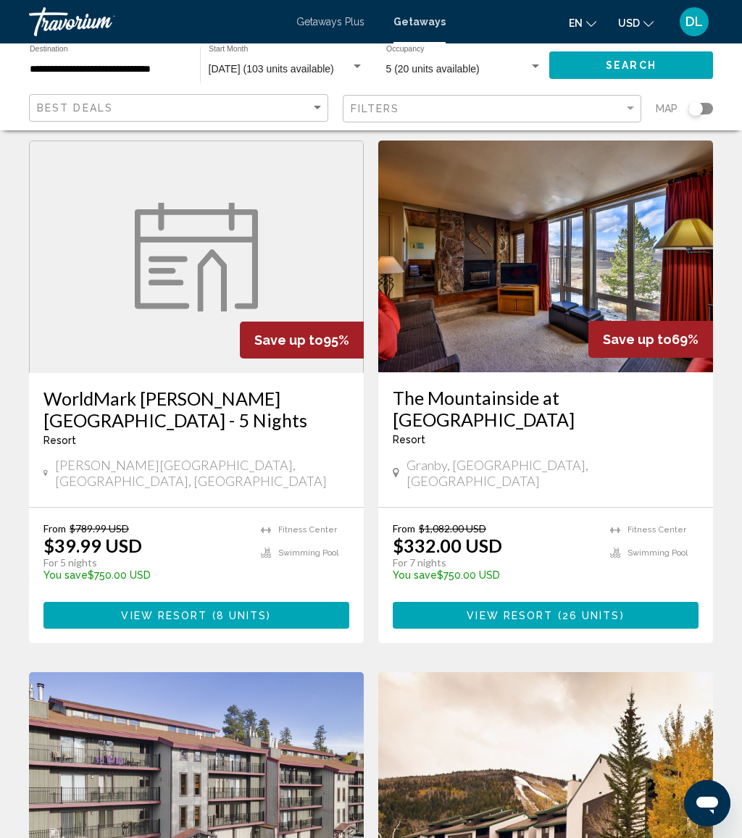
scroll to position [54, 0]
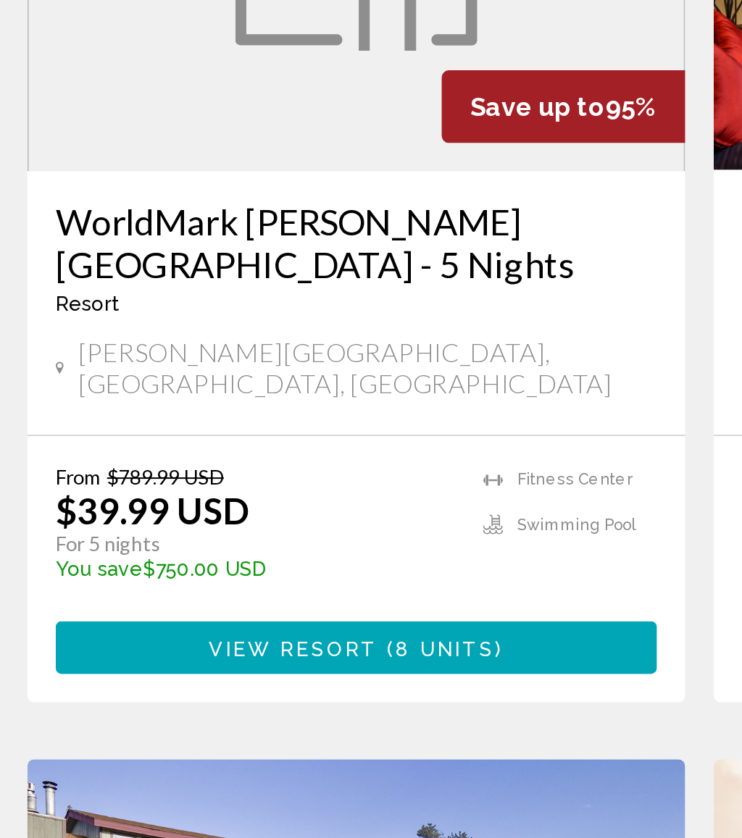
click at [252, 611] on span "( 8 units )" at bounding box center [240, 617] width 64 height 12
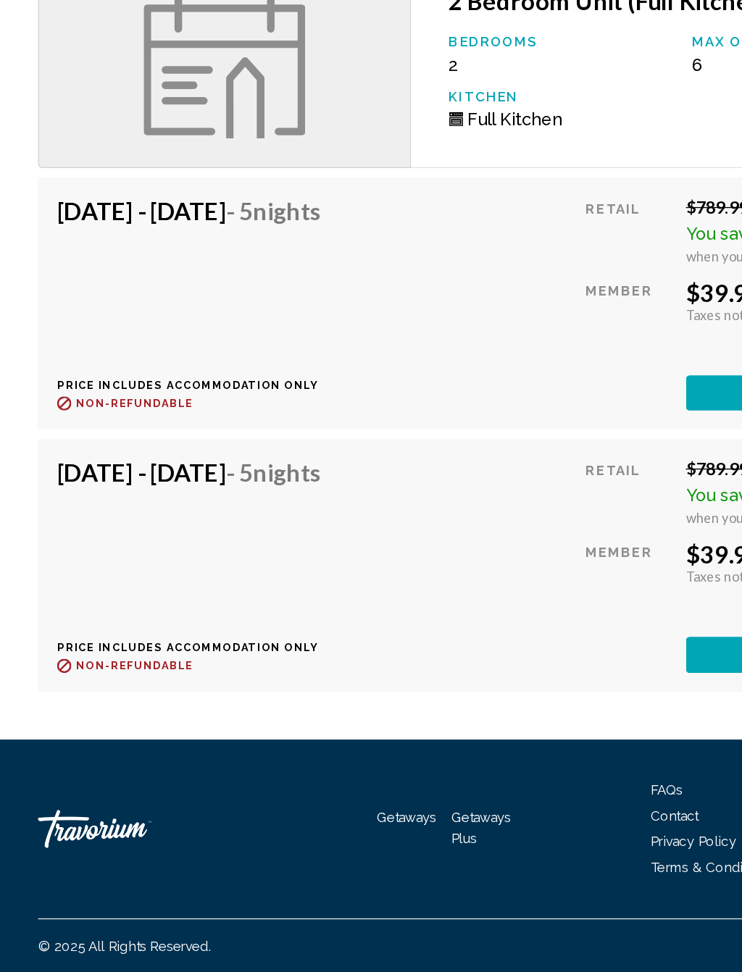
scroll to position [2091, 0]
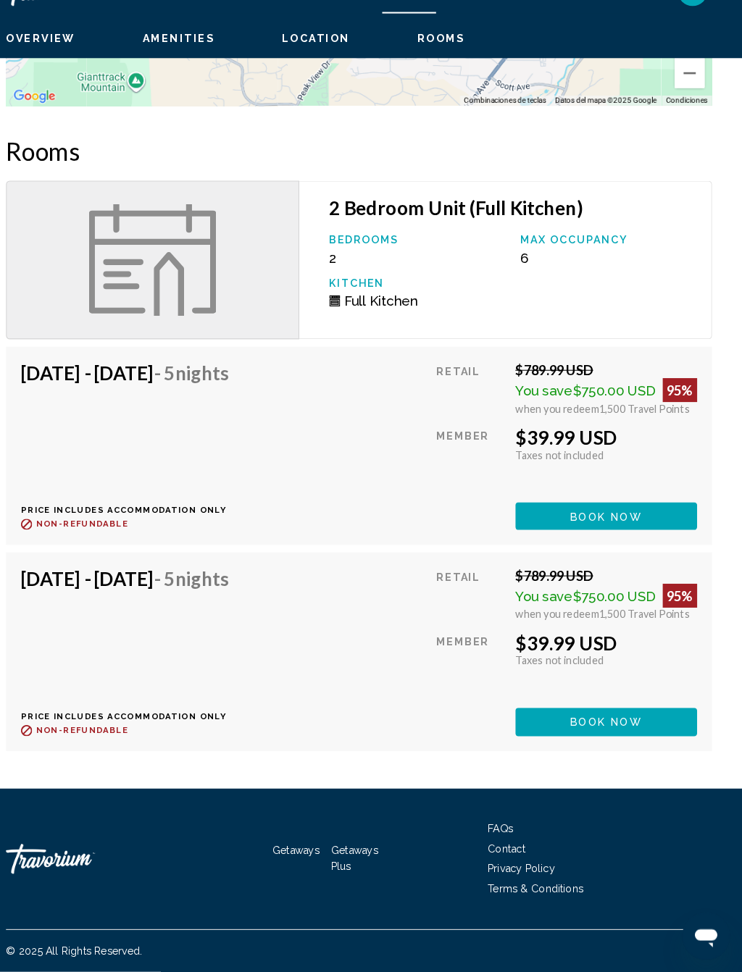
click at [614, 517] on button "Book now" at bounding box center [610, 530] width 176 height 27
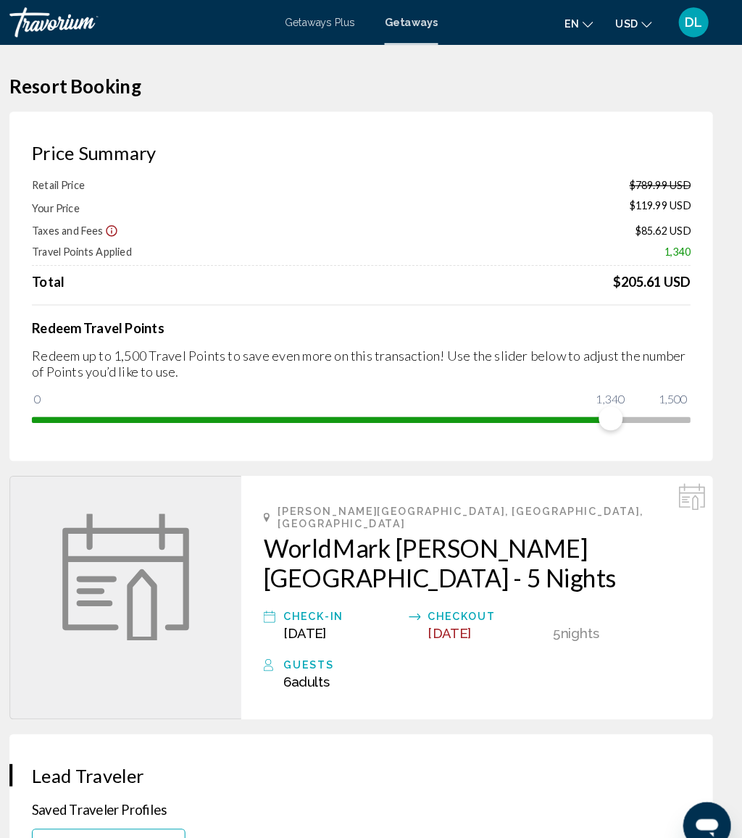
click at [534, 126] on div "Price Summary Retail Price $789.99 USD Your Price $119.99 USD Taxes and Fees $8…" at bounding box center [371, 279] width 684 height 340
